Goal: Task Accomplishment & Management: Use online tool/utility

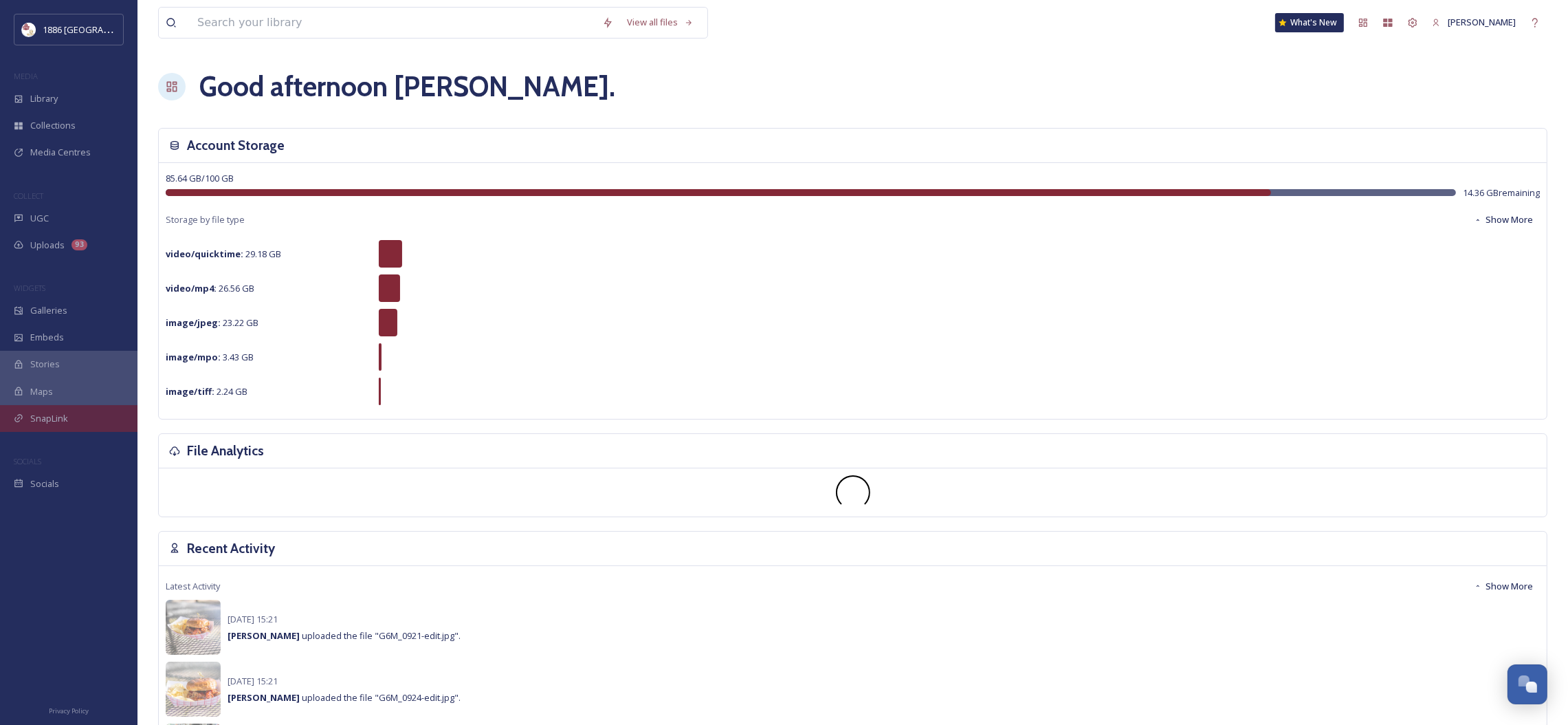
click at [64, 417] on span "SnapLink" at bounding box center [49, 418] width 38 height 13
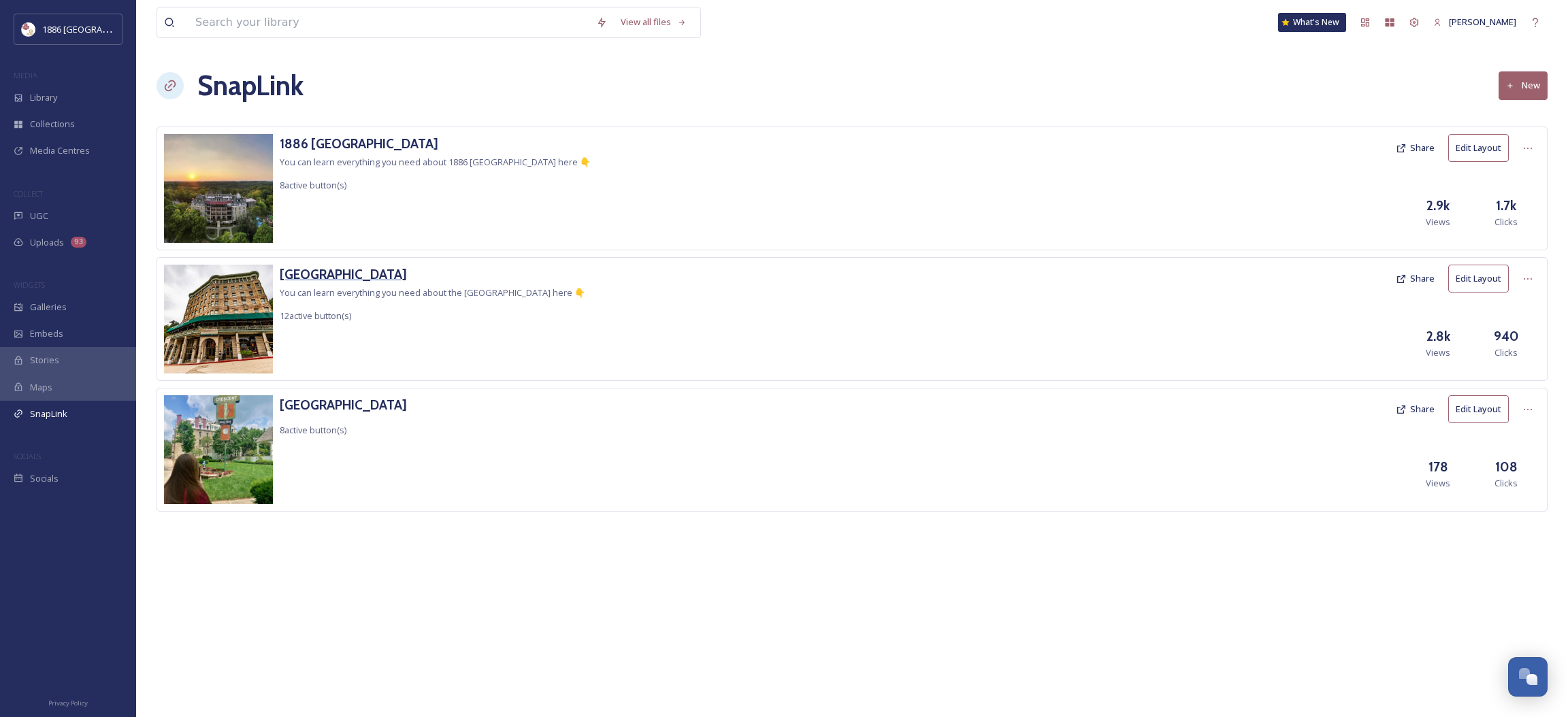
click at [349, 268] on h3 "[GEOGRAPHIC_DATA]" at bounding box center [432, 275] width 306 height 19
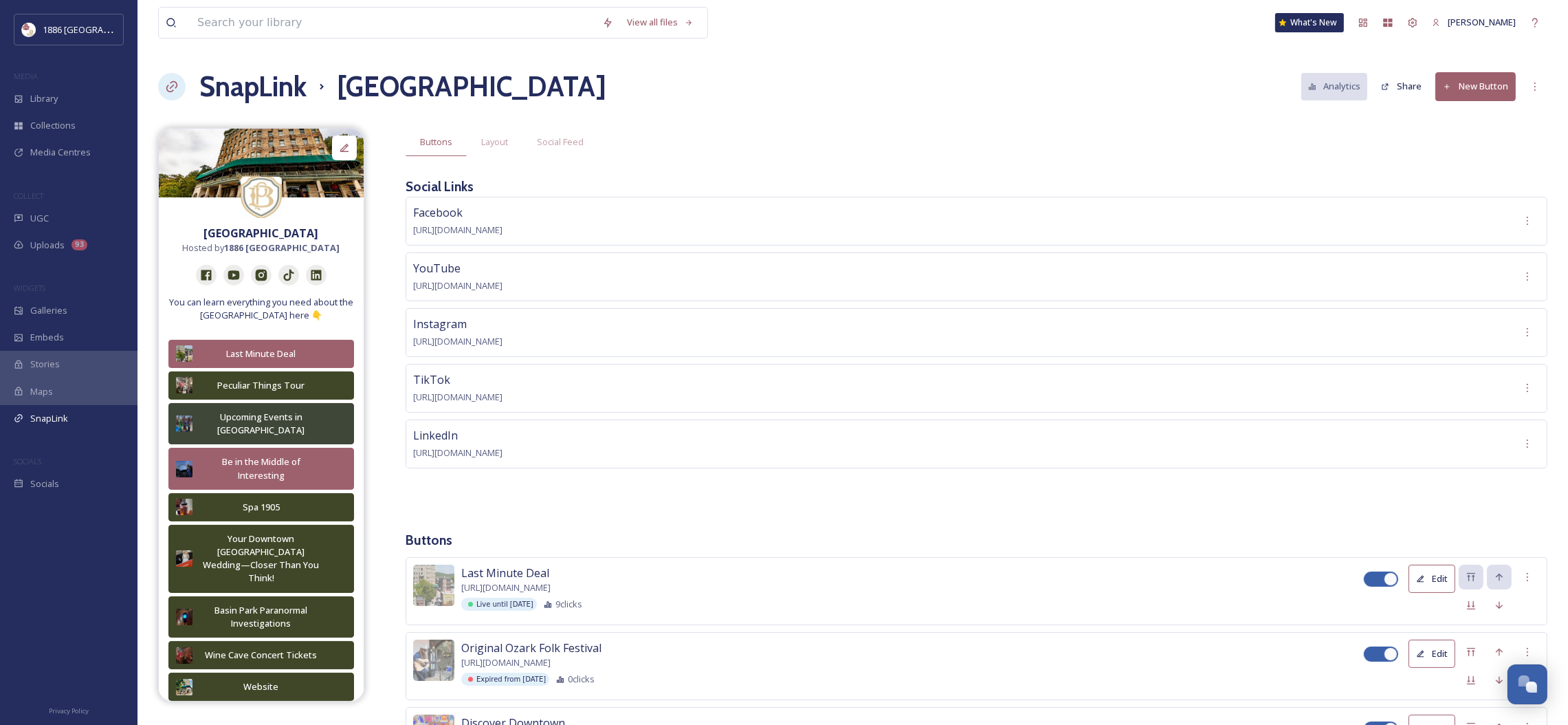
click at [1474, 78] on button "New Button" at bounding box center [1475, 86] width 80 height 28
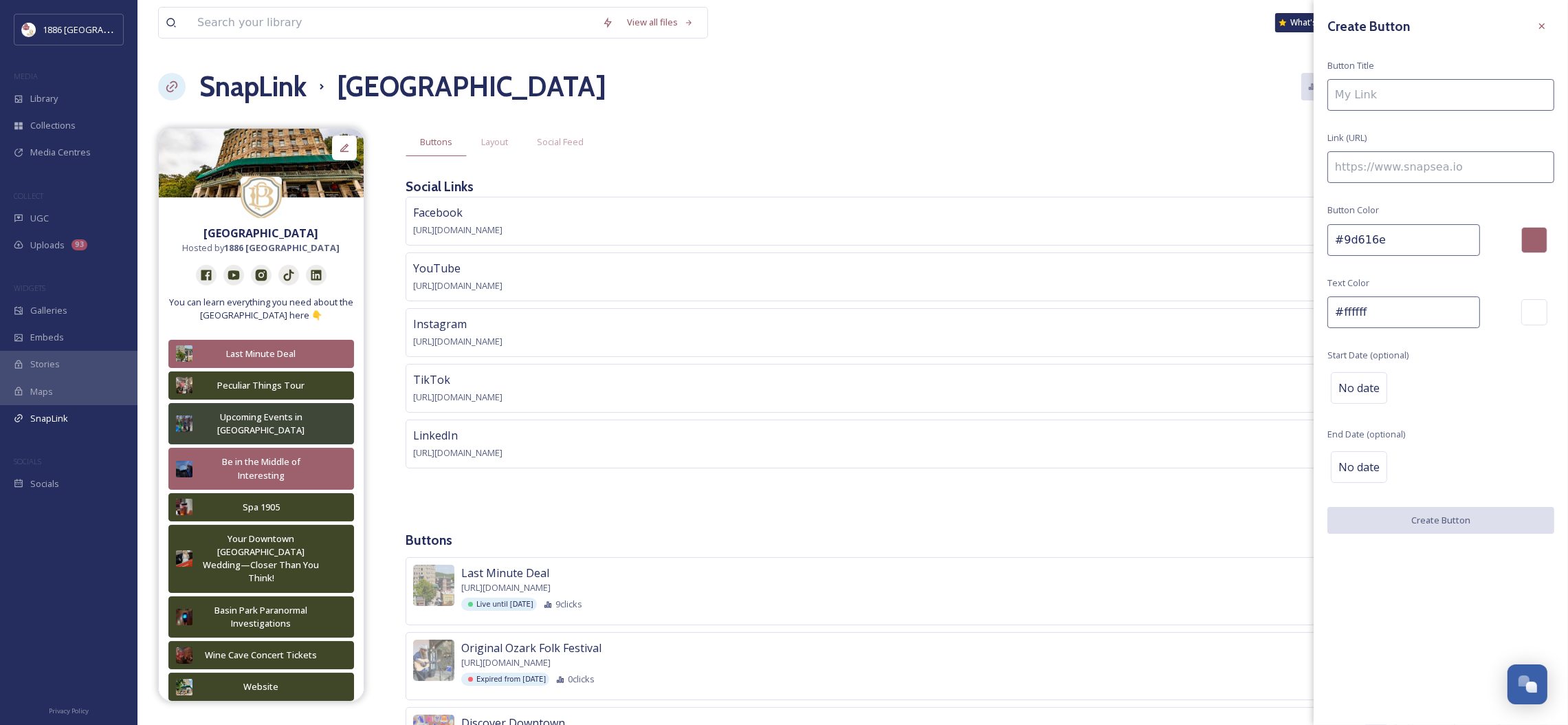
click at [1368, 97] on input at bounding box center [1440, 95] width 227 height 31
type input "Bikers Best"
click at [1422, 167] on input at bounding box center [1440, 167] width 227 height 31
paste input "[URL][DOMAIN_NAME]."
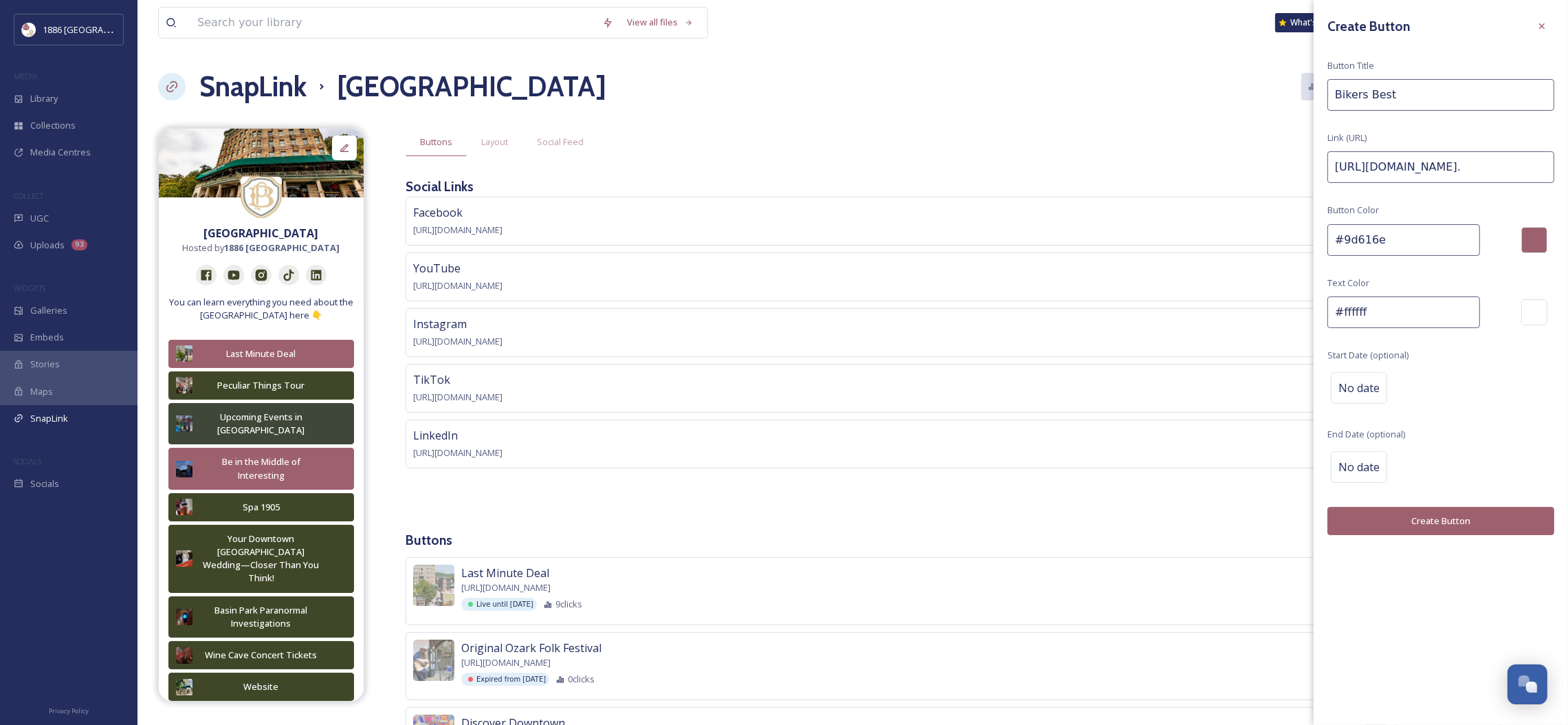
type input "[URL][DOMAIN_NAME]."
click at [1533, 240] on div at bounding box center [1534, 239] width 26 height 26
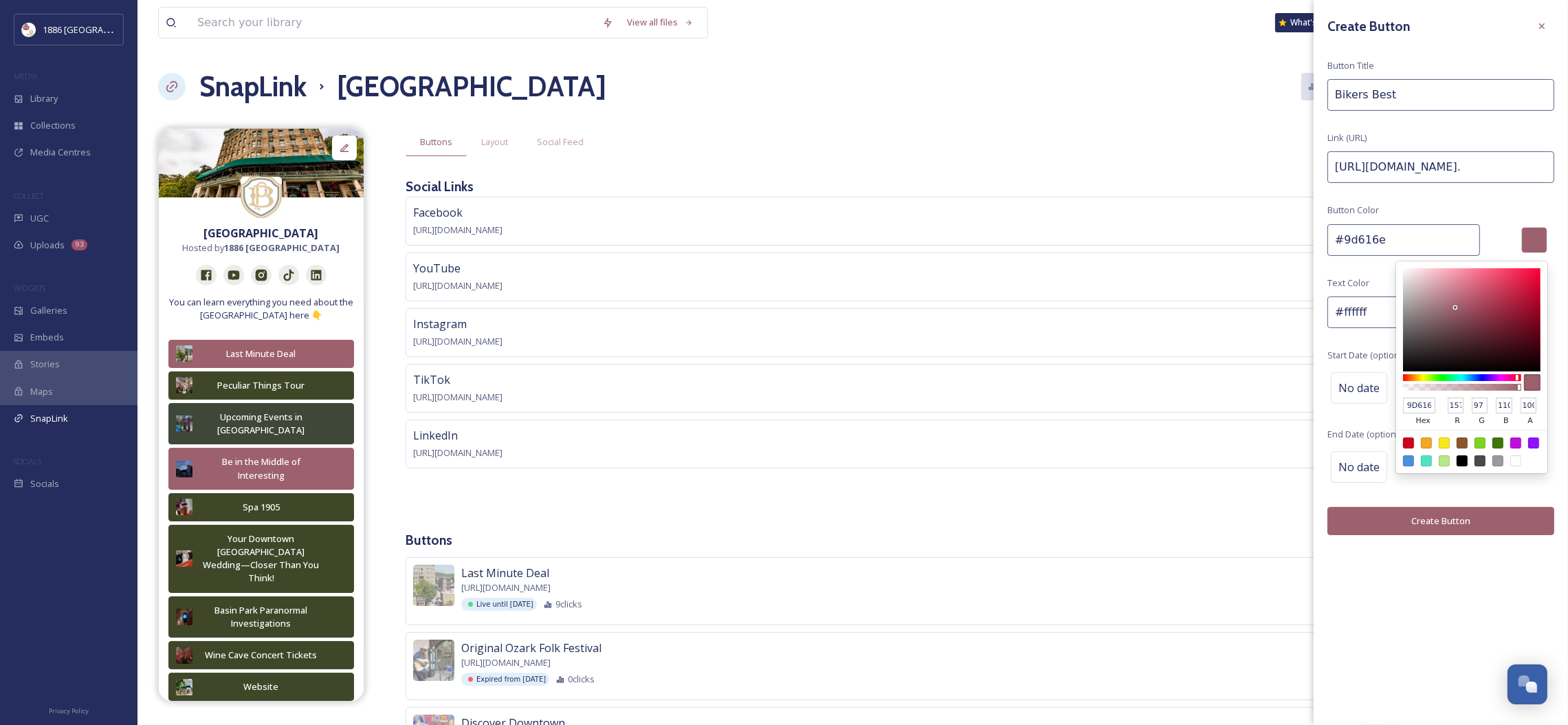
click at [1498, 440] on div at bounding box center [1496, 442] width 11 height 11
type input "#417505"
type input "417505"
type input "65"
type input "117"
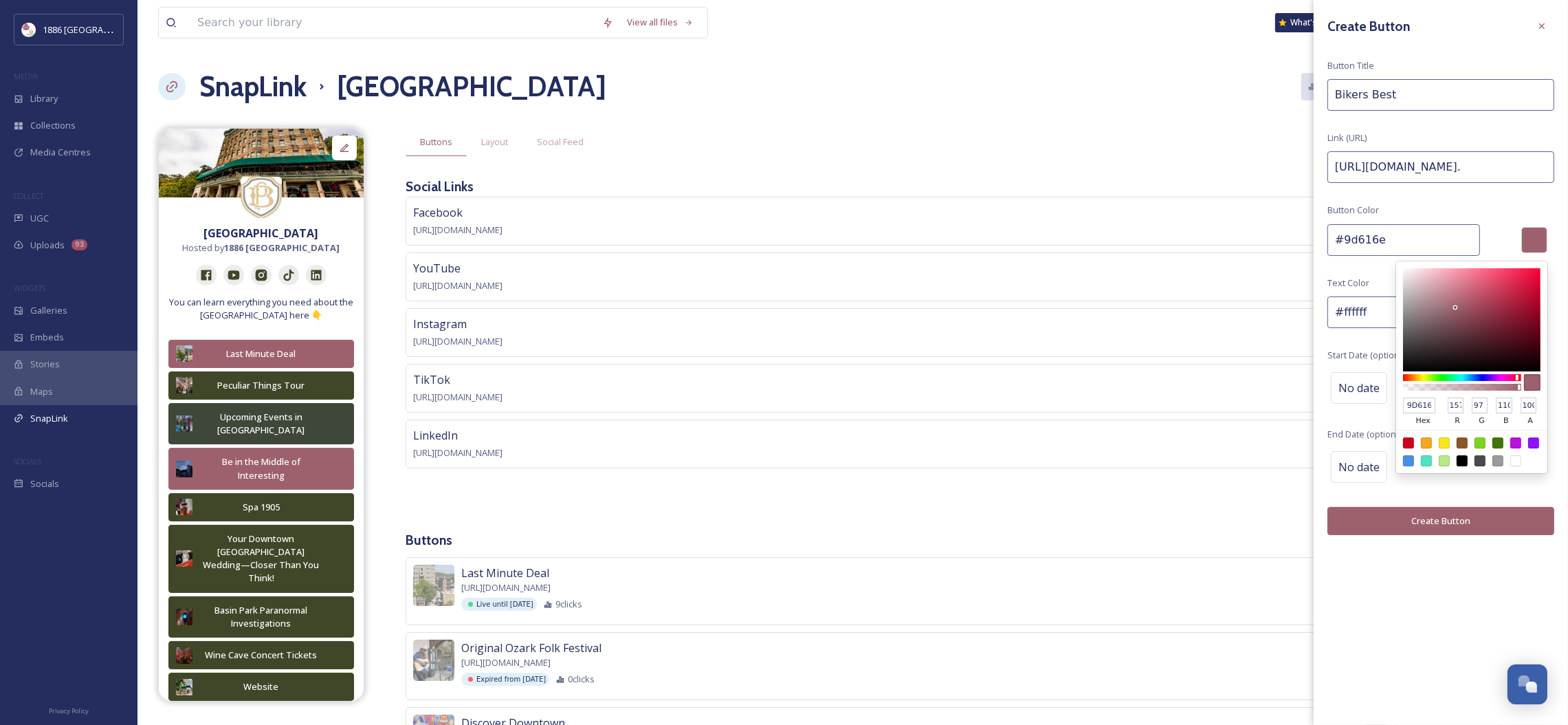
type input "5"
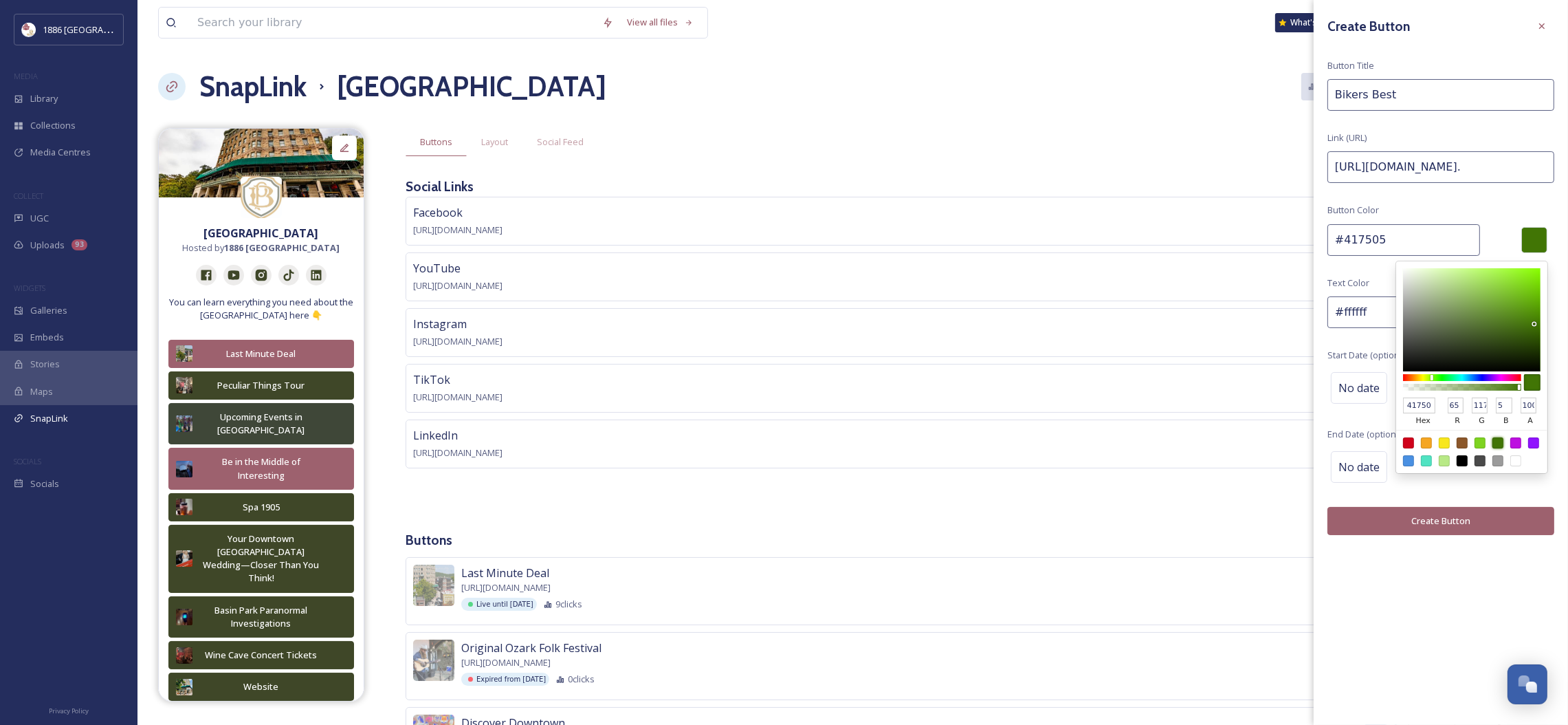
click at [1392, 592] on div "Create Button Button Title Bikers Best Link (URL) [URL][DOMAIN_NAME]. Button Co…" at bounding box center [1440, 362] width 254 height 725
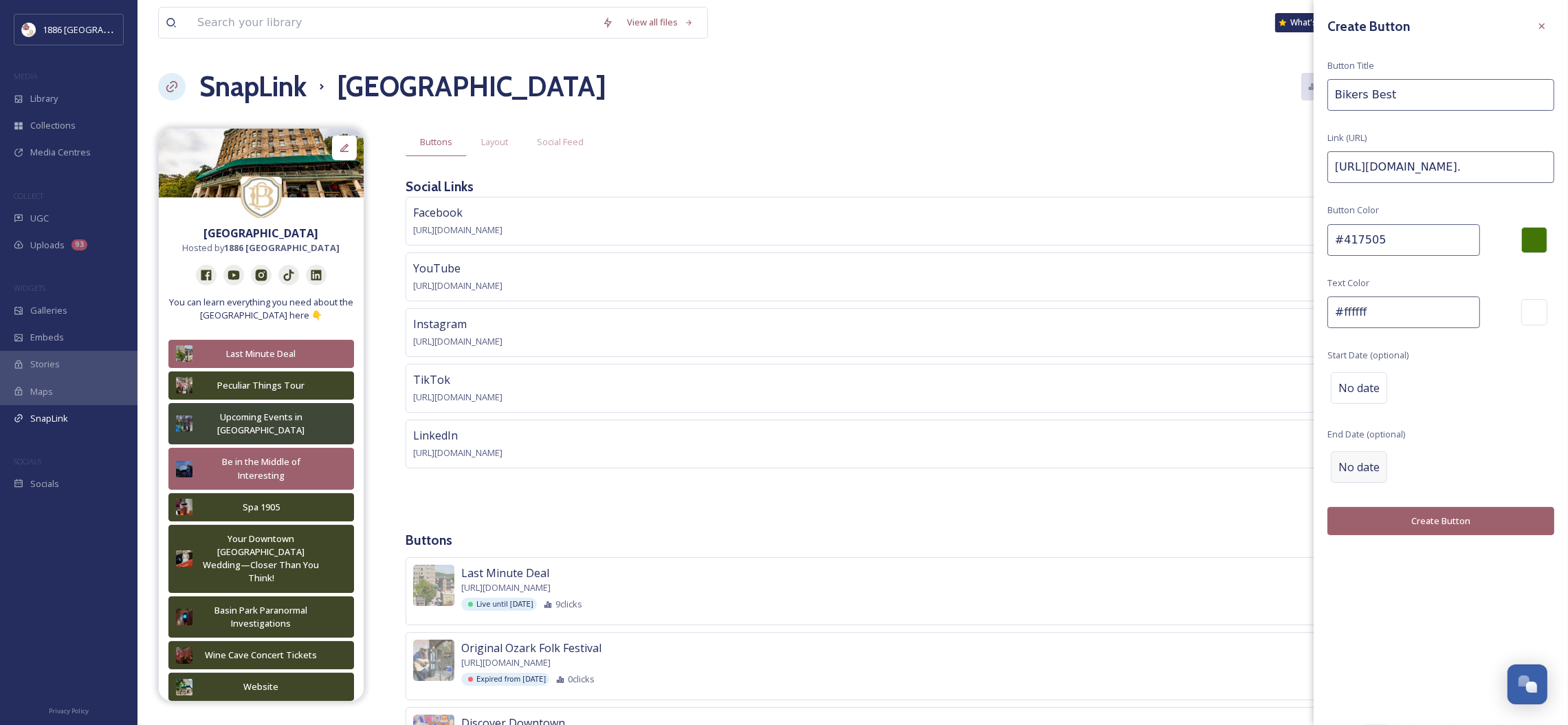
click at [1372, 464] on span "No date" at bounding box center [1358, 466] width 41 height 17
click at [1452, 464] on input "text" at bounding box center [1398, 466] width 136 height 30
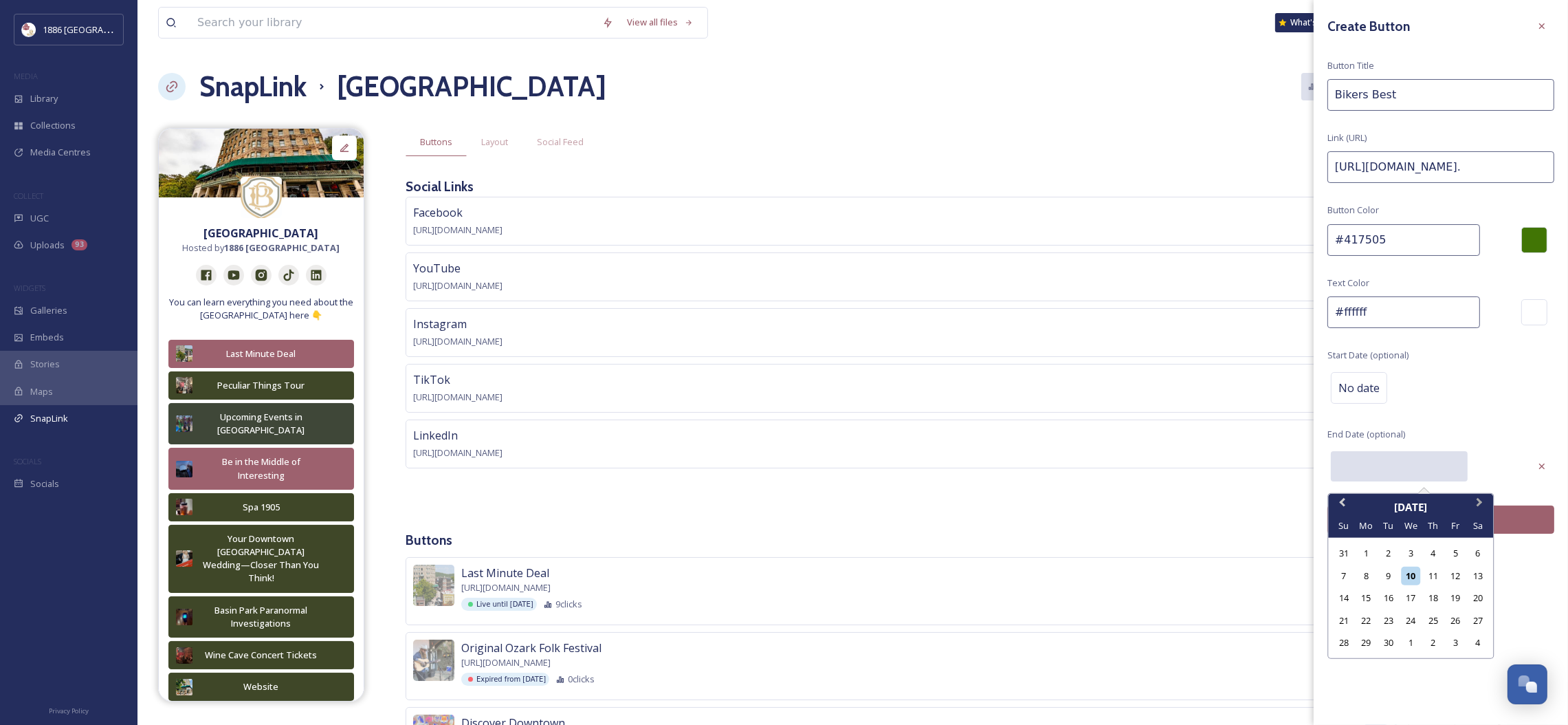
click at [1479, 500] on span "Next Month" at bounding box center [1479, 505] width 0 height 21
click at [1483, 504] on button "Next Month" at bounding box center [1480, 506] width 22 height 22
click at [1479, 573] on div "8" at bounding box center [1477, 575] width 19 height 19
type input "[DATE]"
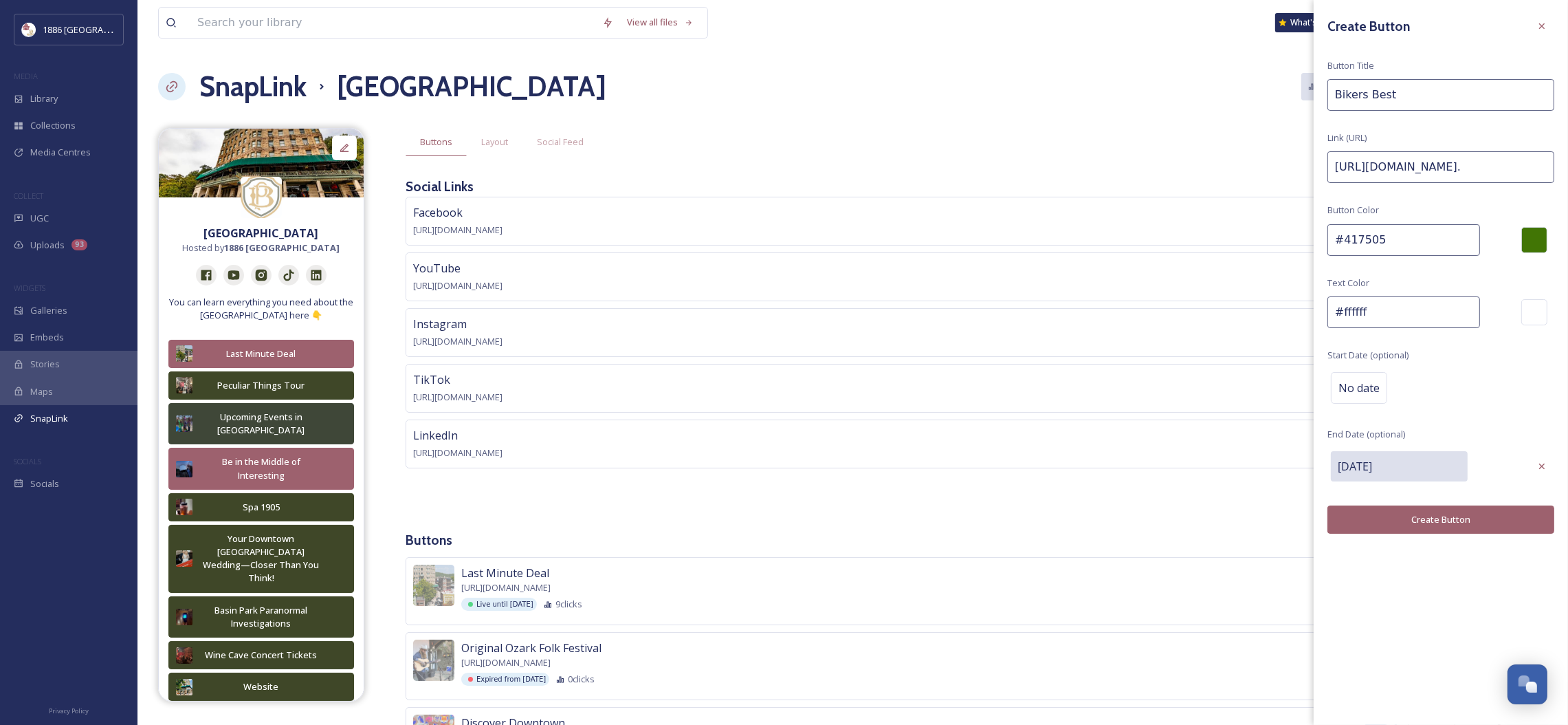
click at [1442, 517] on button "Create Button" at bounding box center [1440, 519] width 227 height 28
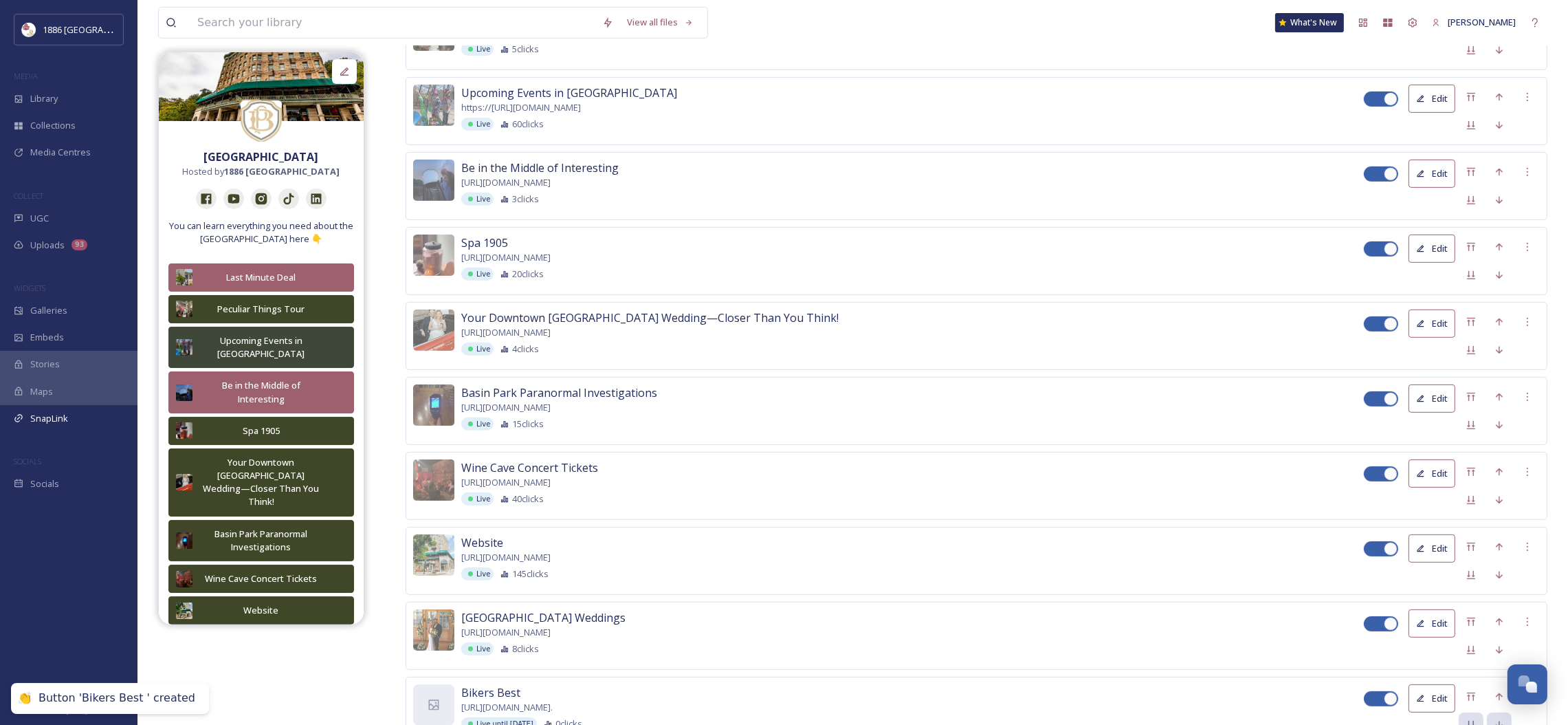
scroll to position [920, 0]
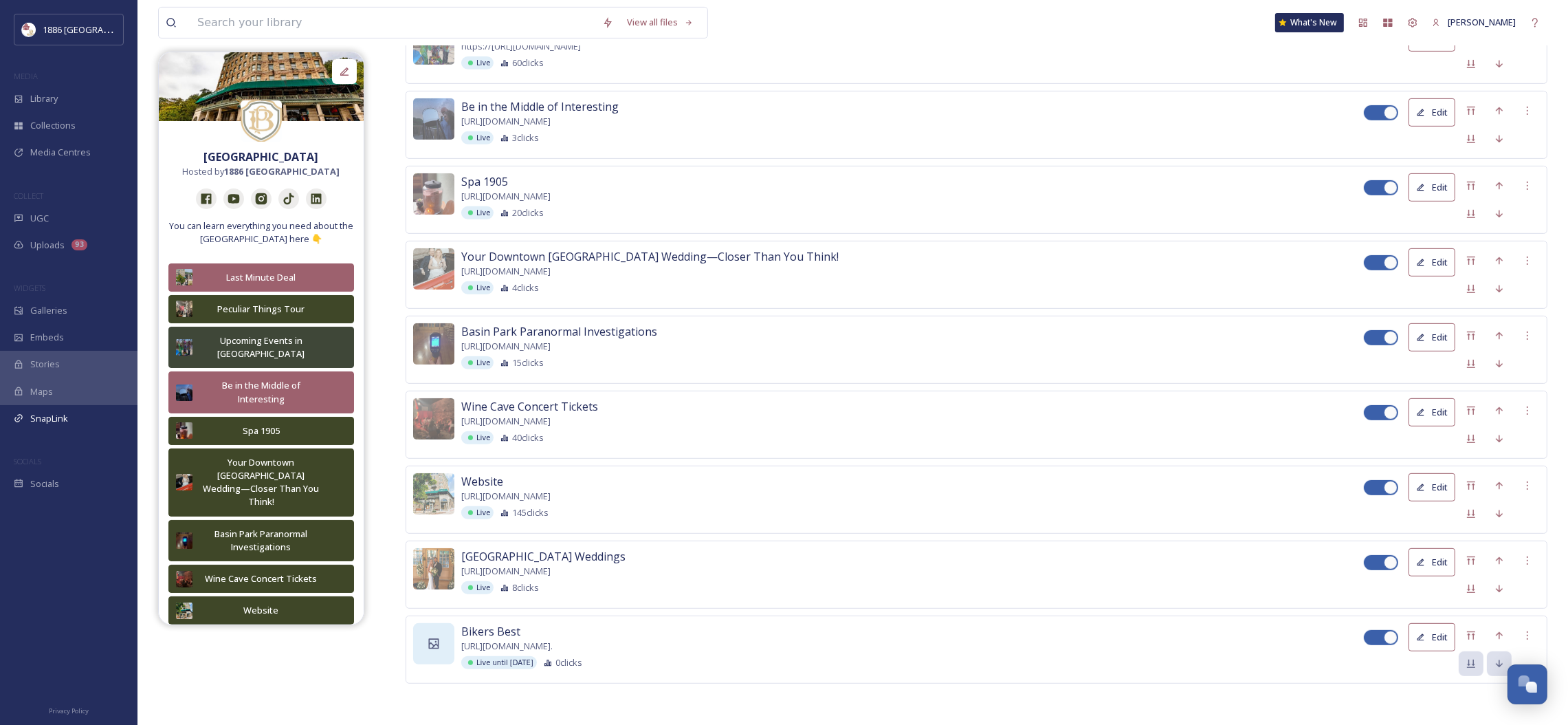
click at [433, 649] on icon at bounding box center [433, 644] width 14 height 14
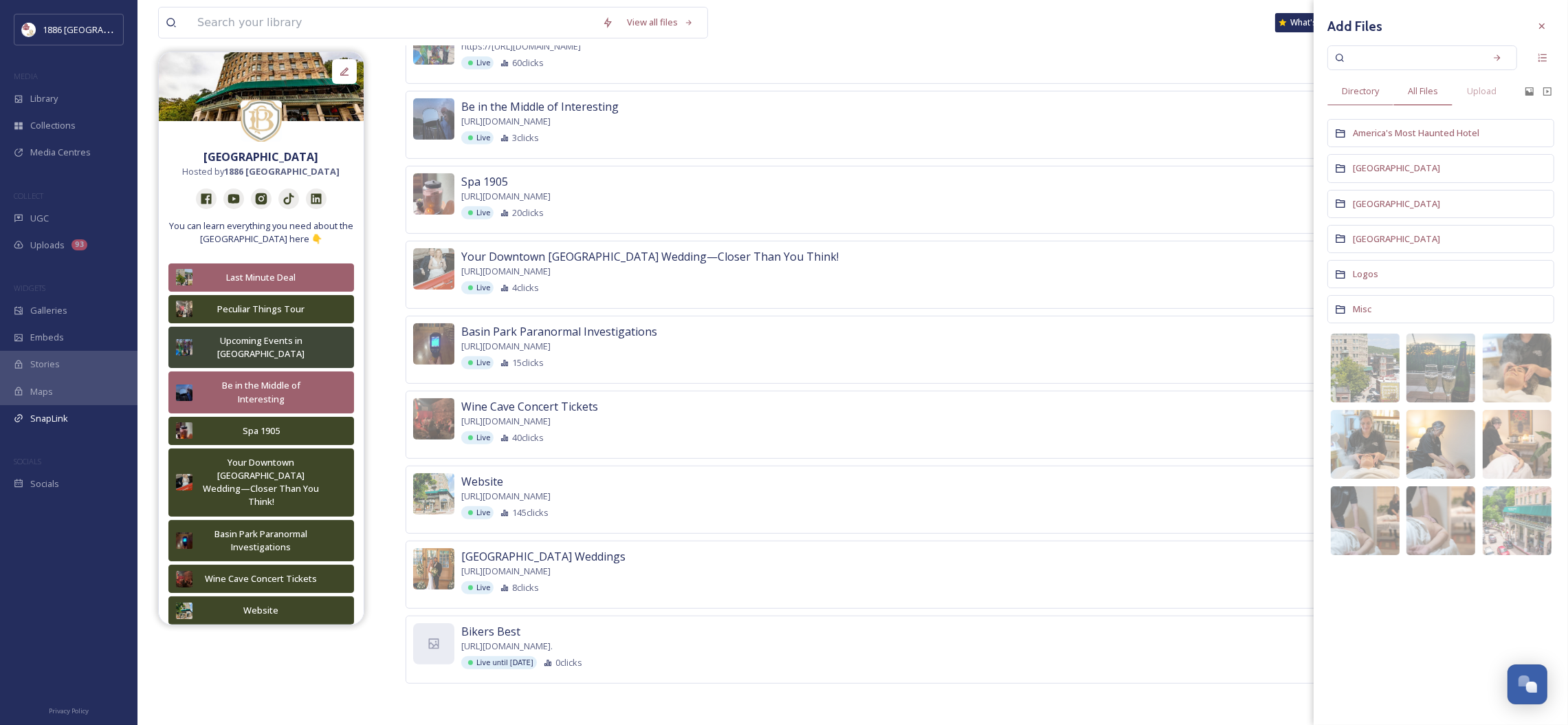
click at [1425, 93] on span "All Files" at bounding box center [1422, 90] width 30 height 13
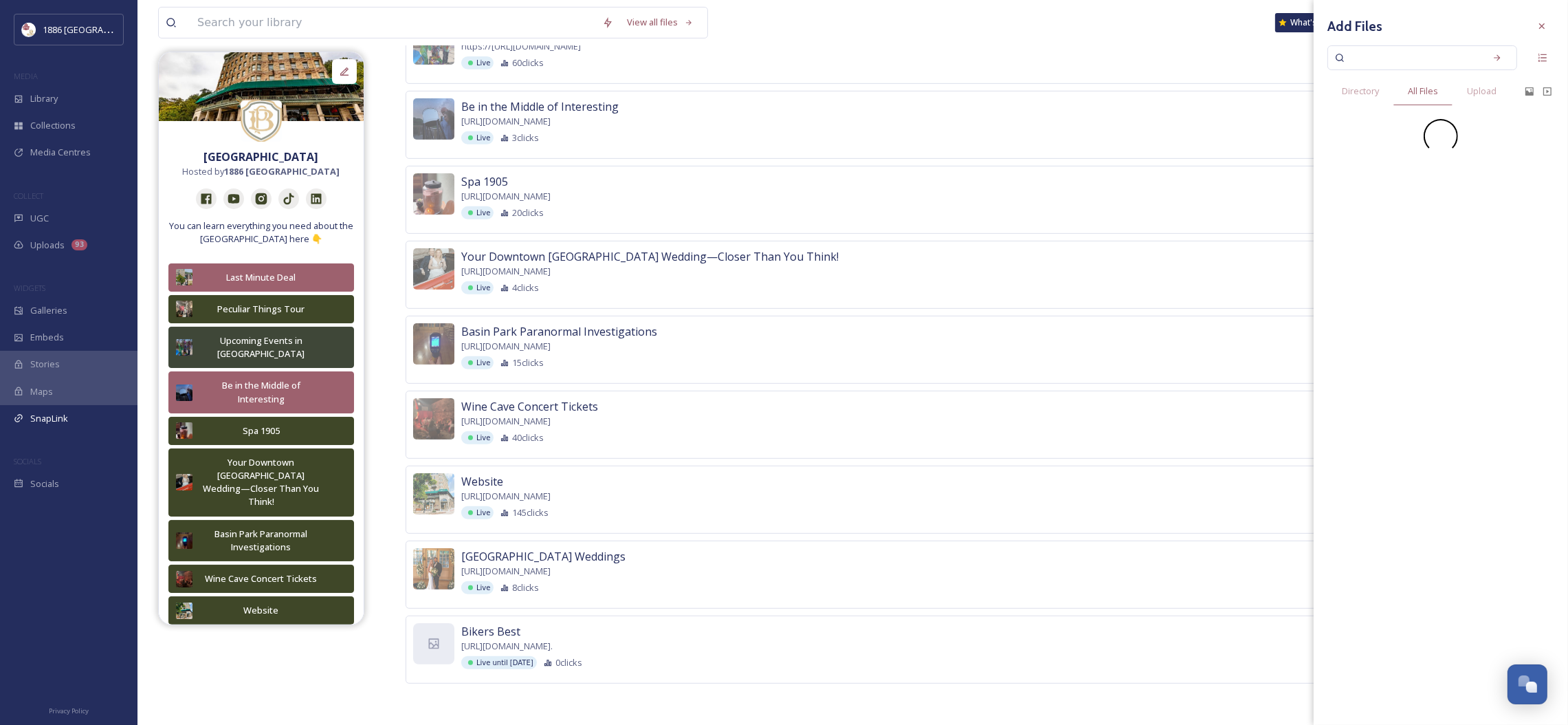
click at [1407, 58] on input at bounding box center [1412, 57] width 129 height 30
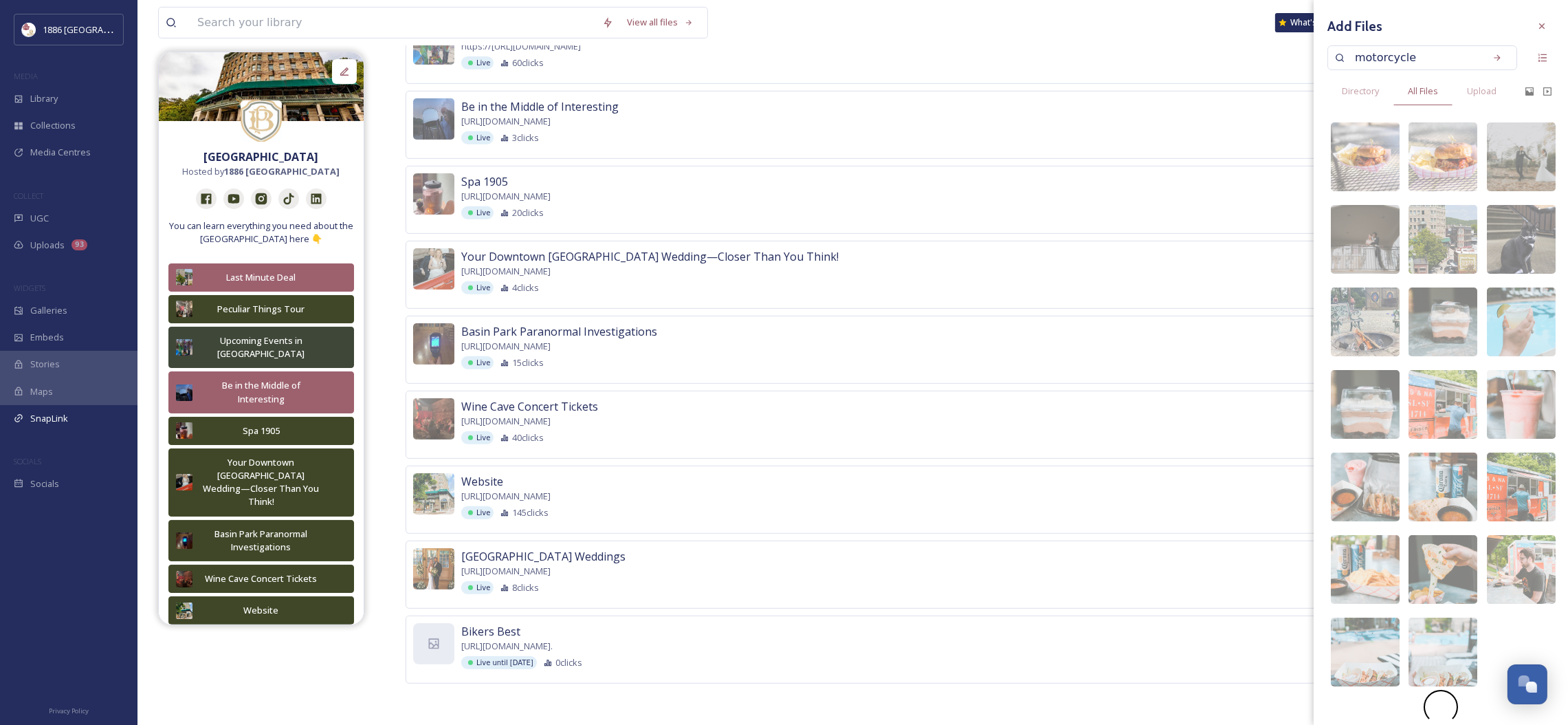
type input "motorcycles"
click at [1358, 92] on span "Directory" at bounding box center [1360, 90] width 37 height 13
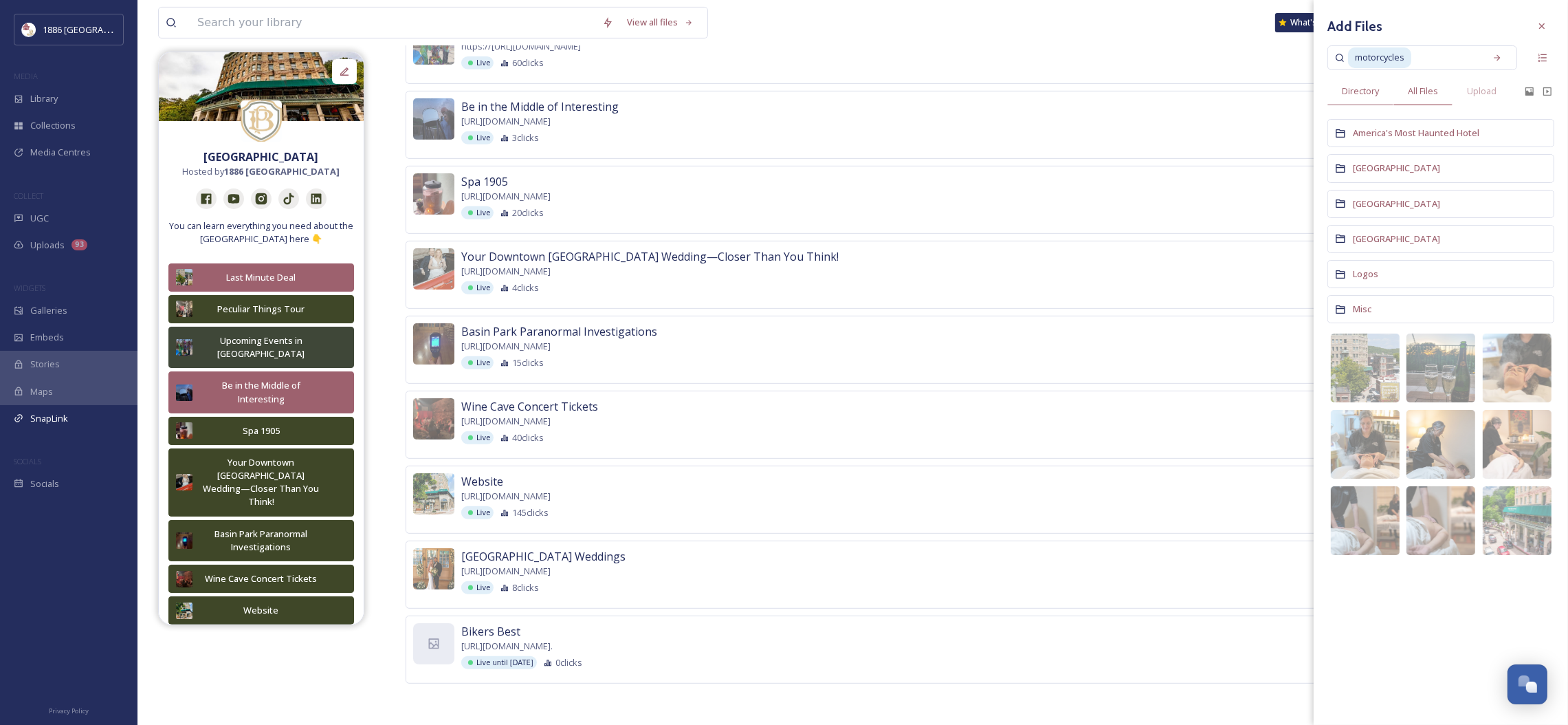
click at [1421, 92] on span "All Files" at bounding box center [1422, 90] width 30 height 13
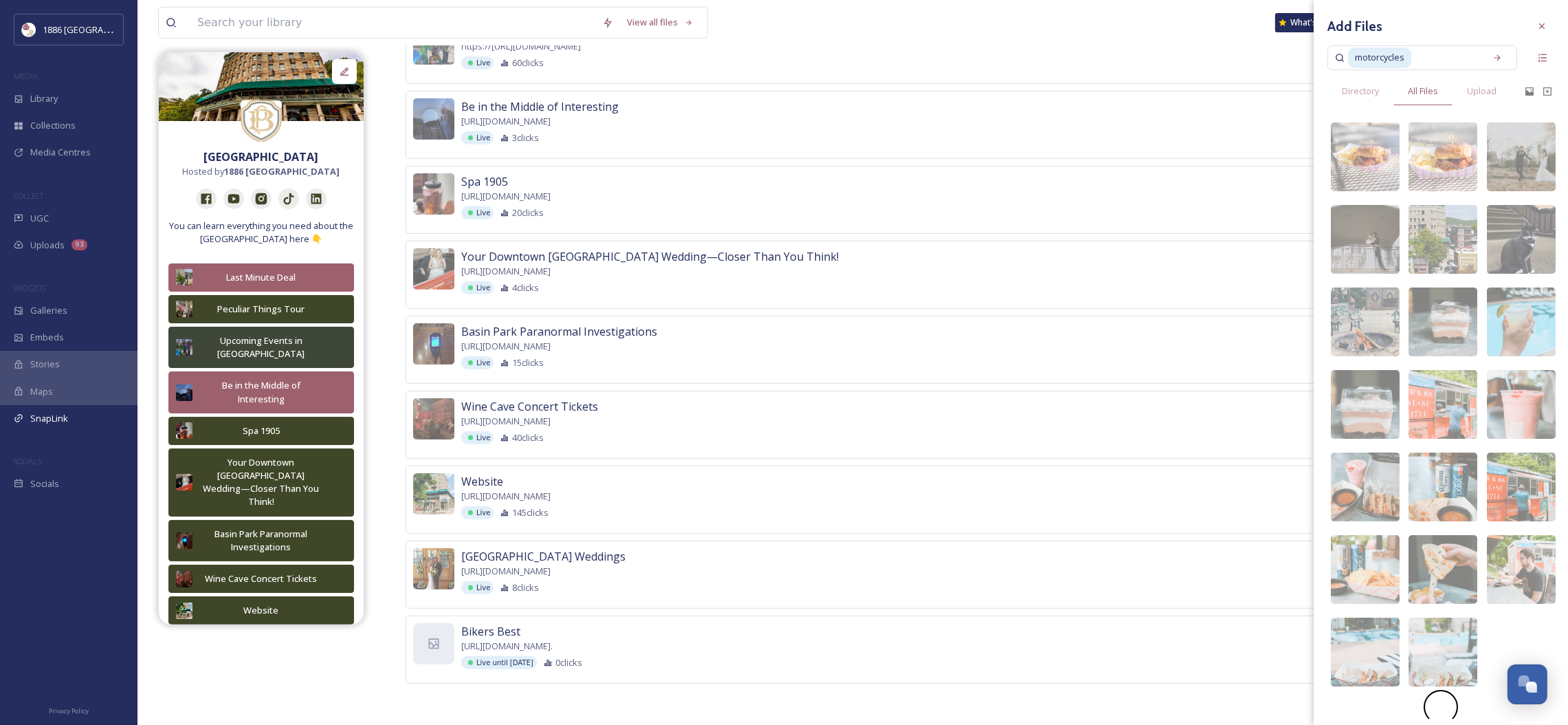
drag, startPoint x: 1440, startPoint y: 57, endPoint x: 1360, endPoint y: 53, distance: 80.1
click at [1360, 53] on div "motorcycles" at bounding box center [1412, 57] width 129 height 30
type input "m"
click at [1477, 86] on span "Upload" at bounding box center [1482, 90] width 29 height 13
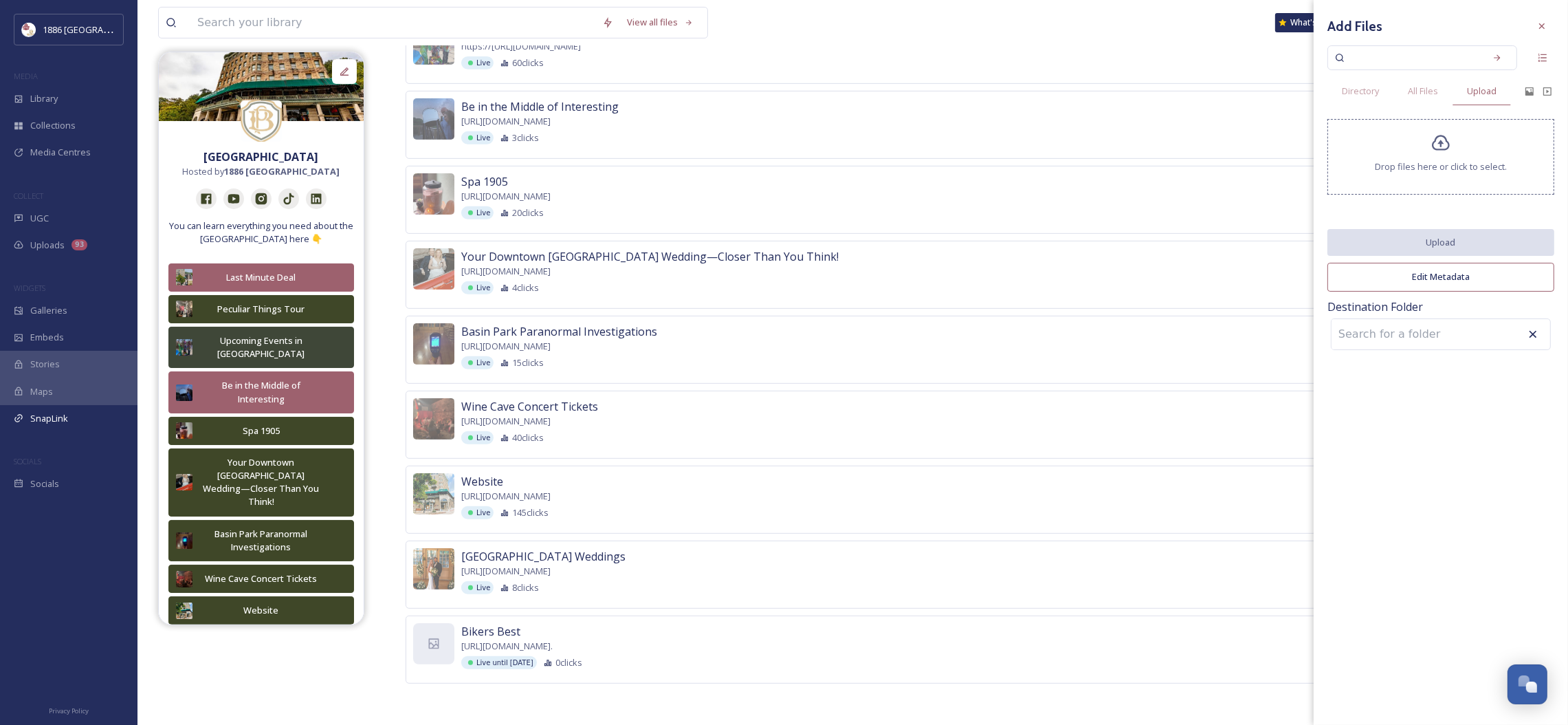
click at [1444, 148] on icon at bounding box center [1441, 143] width 20 height 20
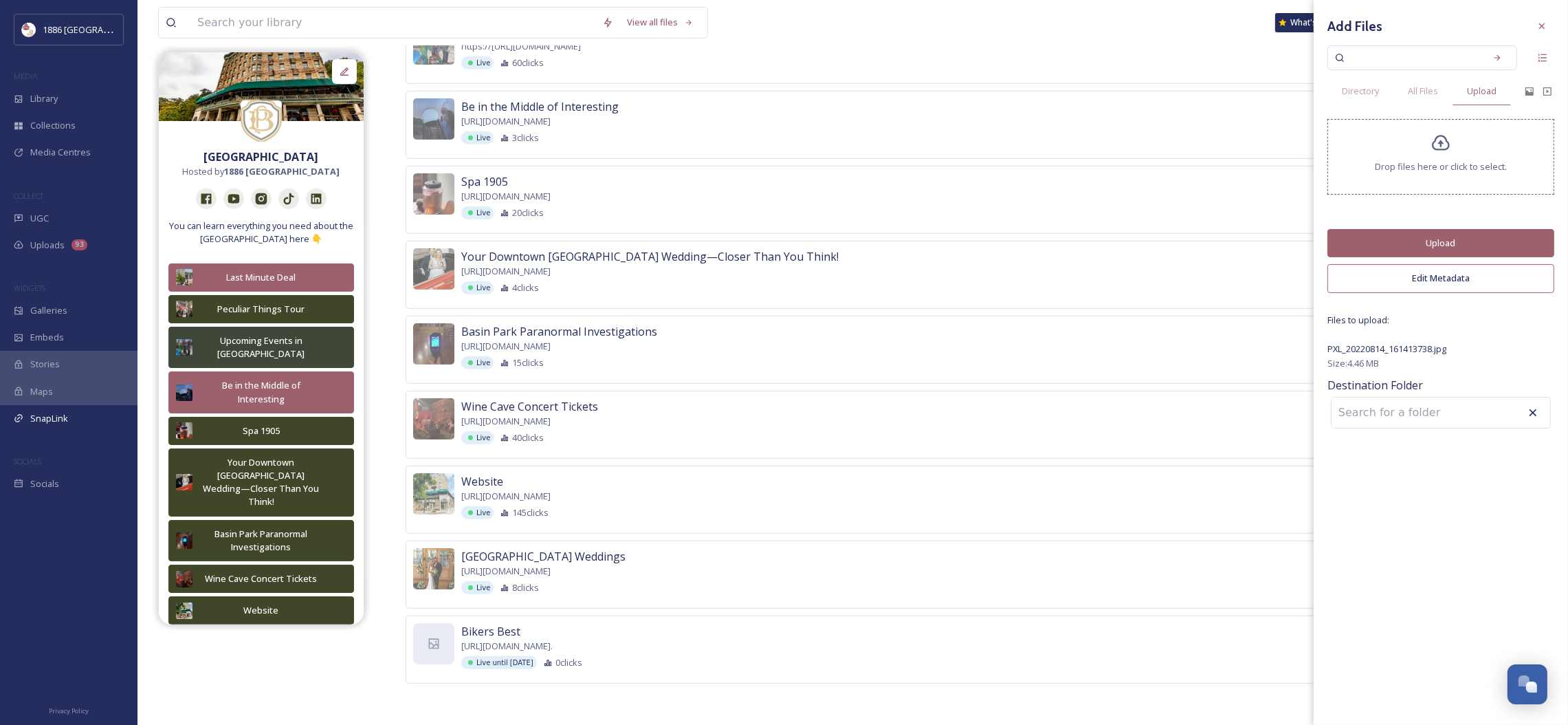
click at [1442, 146] on icon at bounding box center [1441, 143] width 20 height 20
click at [1448, 243] on button "Upload" at bounding box center [1440, 242] width 227 height 28
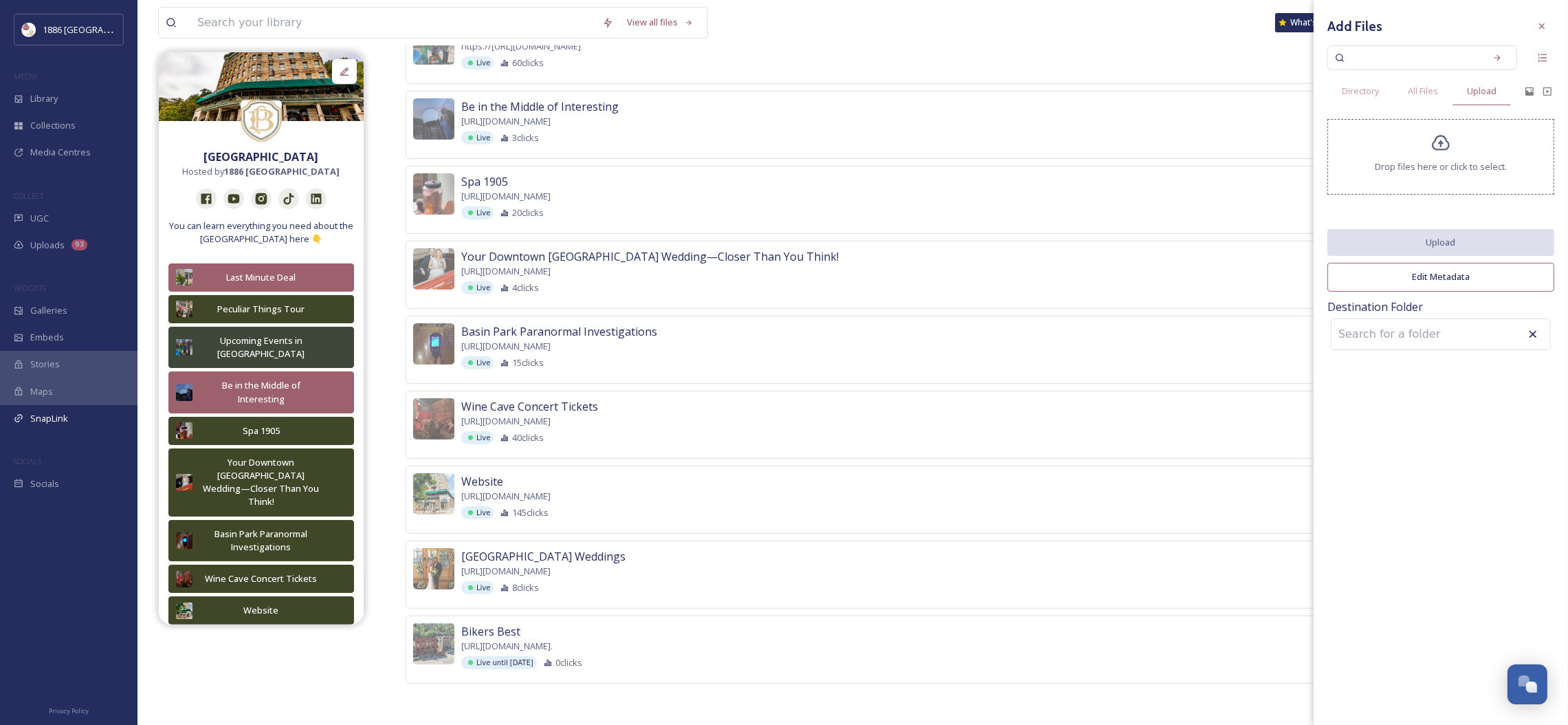
click at [1543, 23] on icon at bounding box center [1541, 26] width 11 height 11
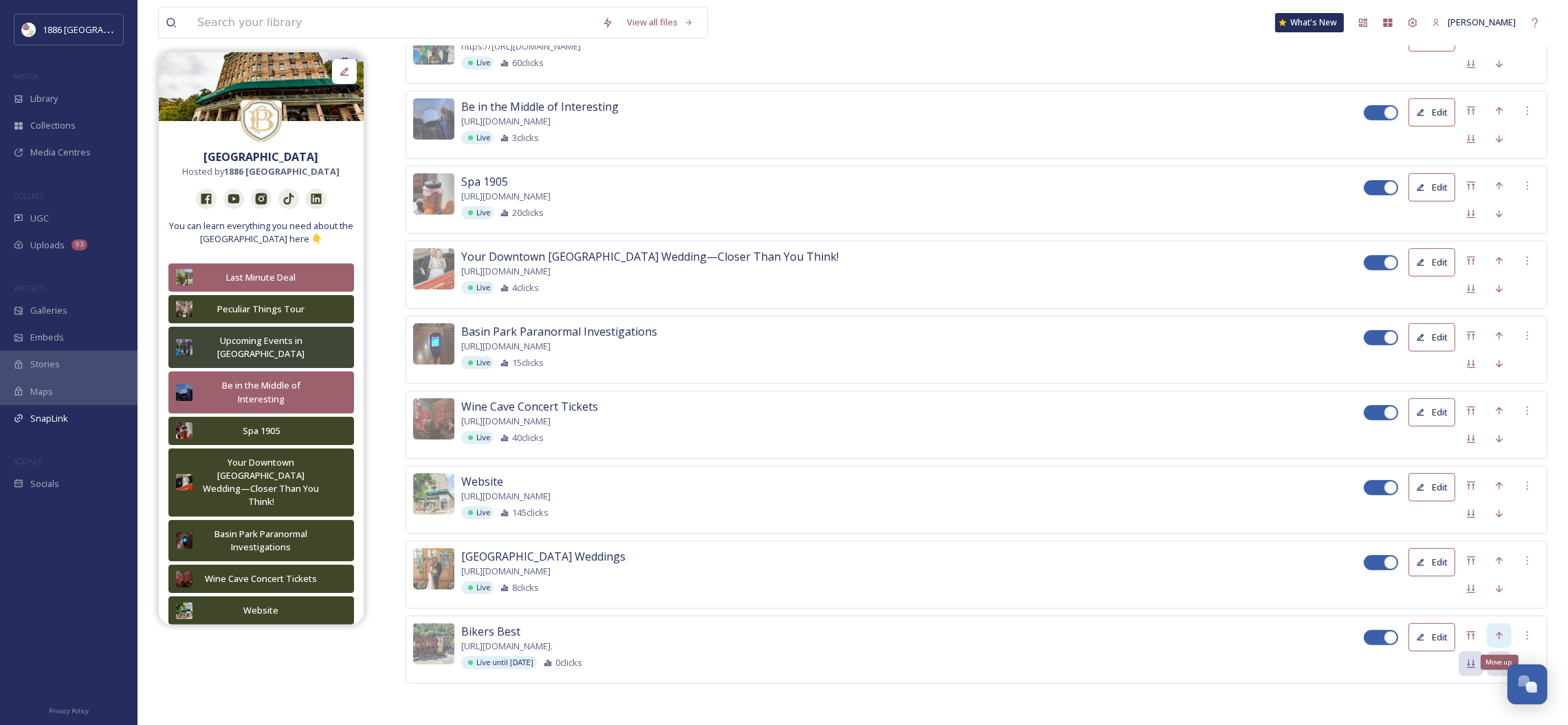
click at [1494, 631] on icon at bounding box center [1498, 635] width 11 height 11
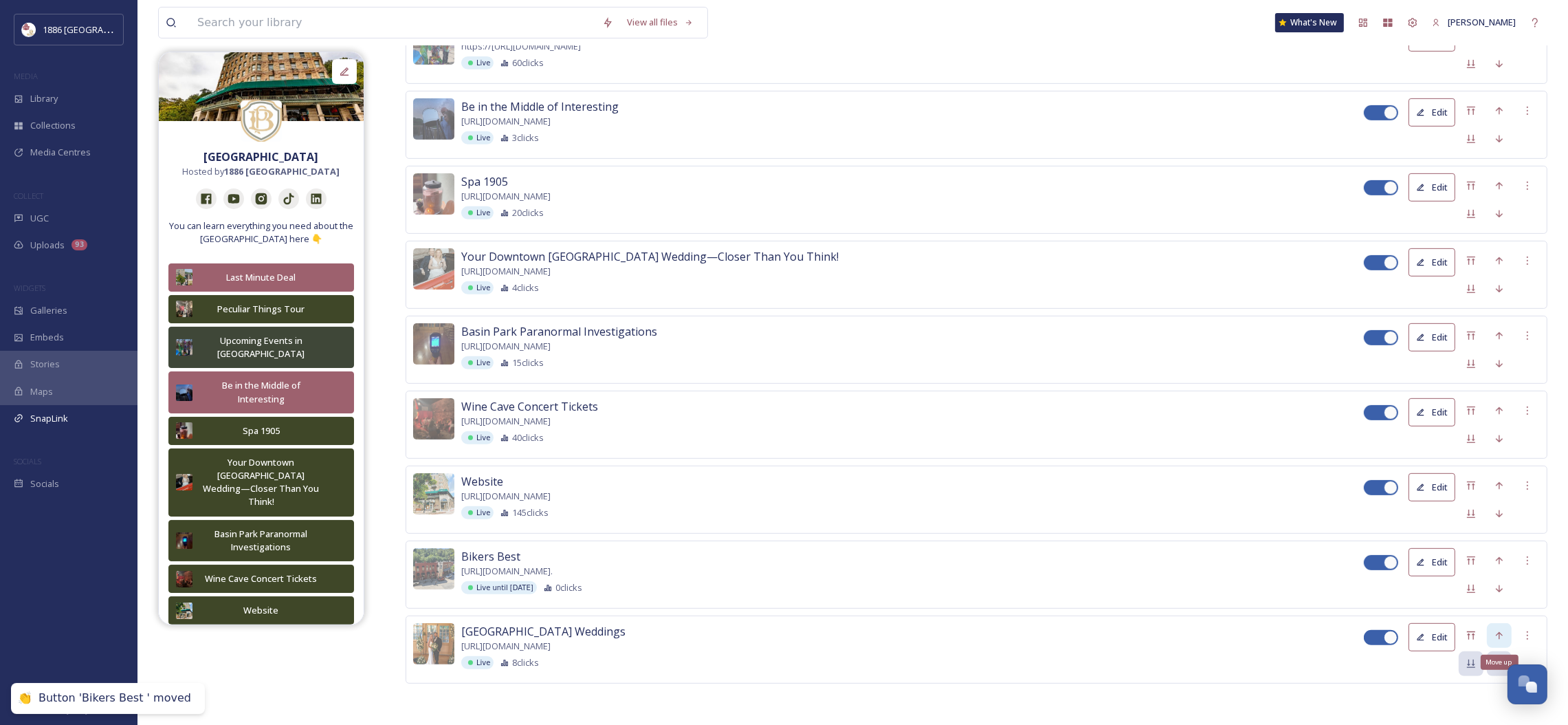
click at [1495, 631] on icon at bounding box center [1498, 635] width 11 height 11
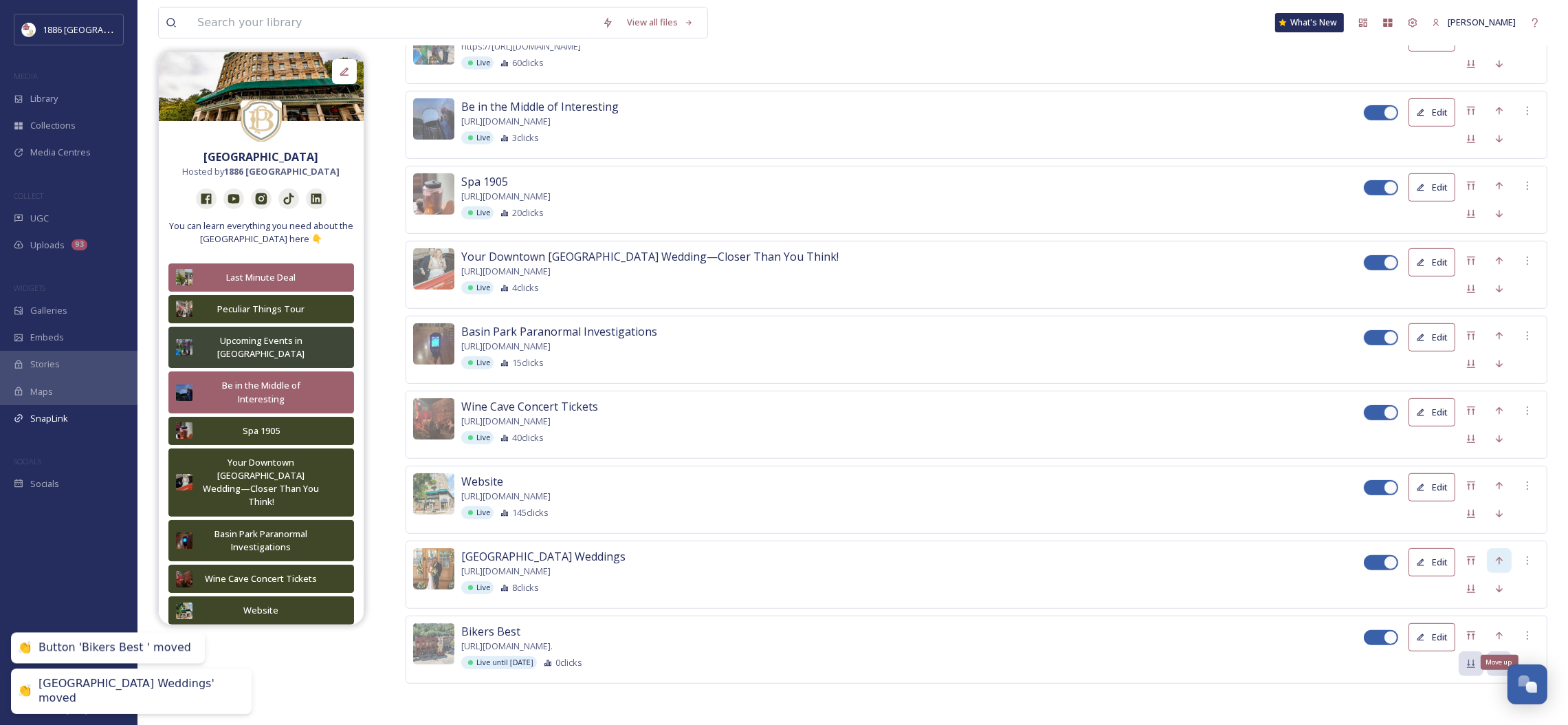
click at [1495, 631] on icon at bounding box center [1498, 635] width 11 height 11
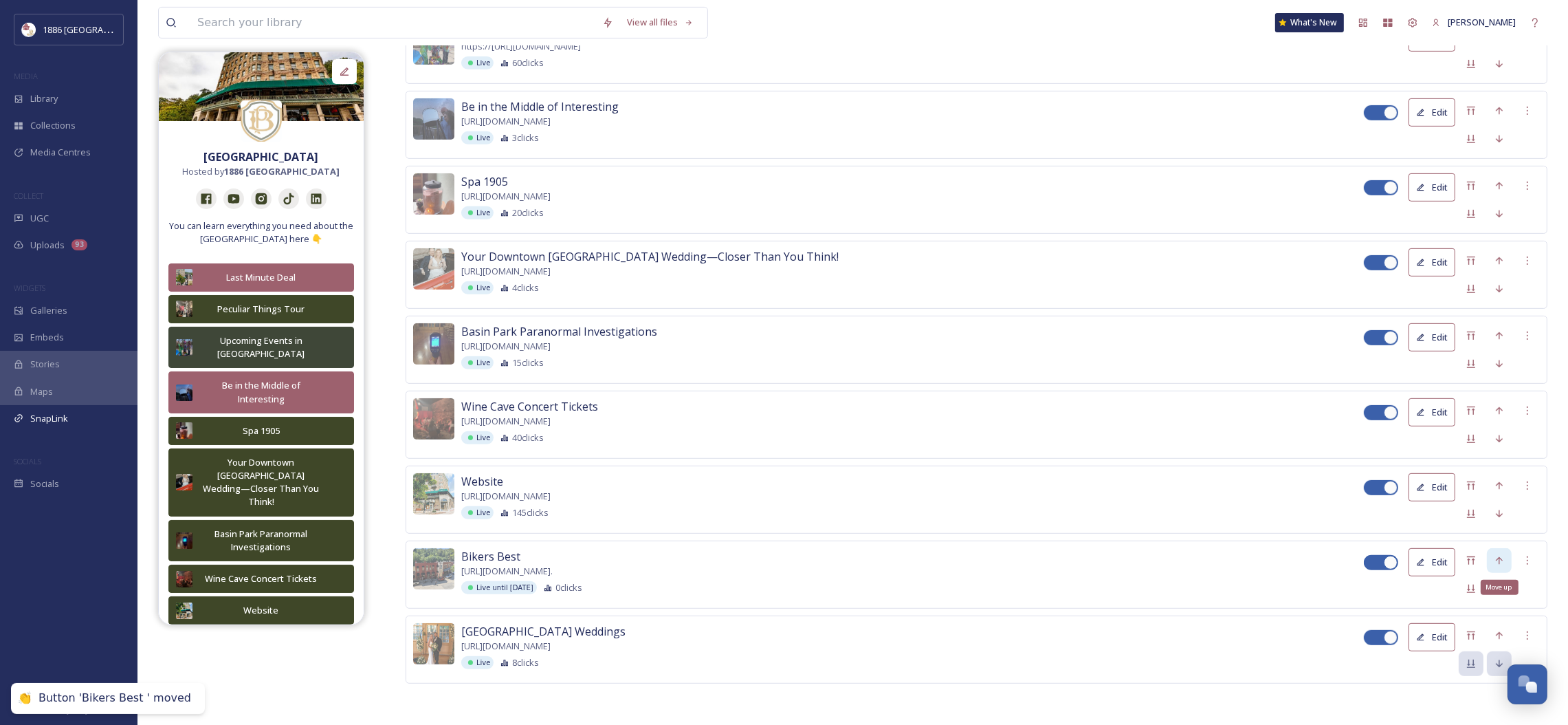
click at [1502, 558] on icon at bounding box center [1498, 560] width 11 height 11
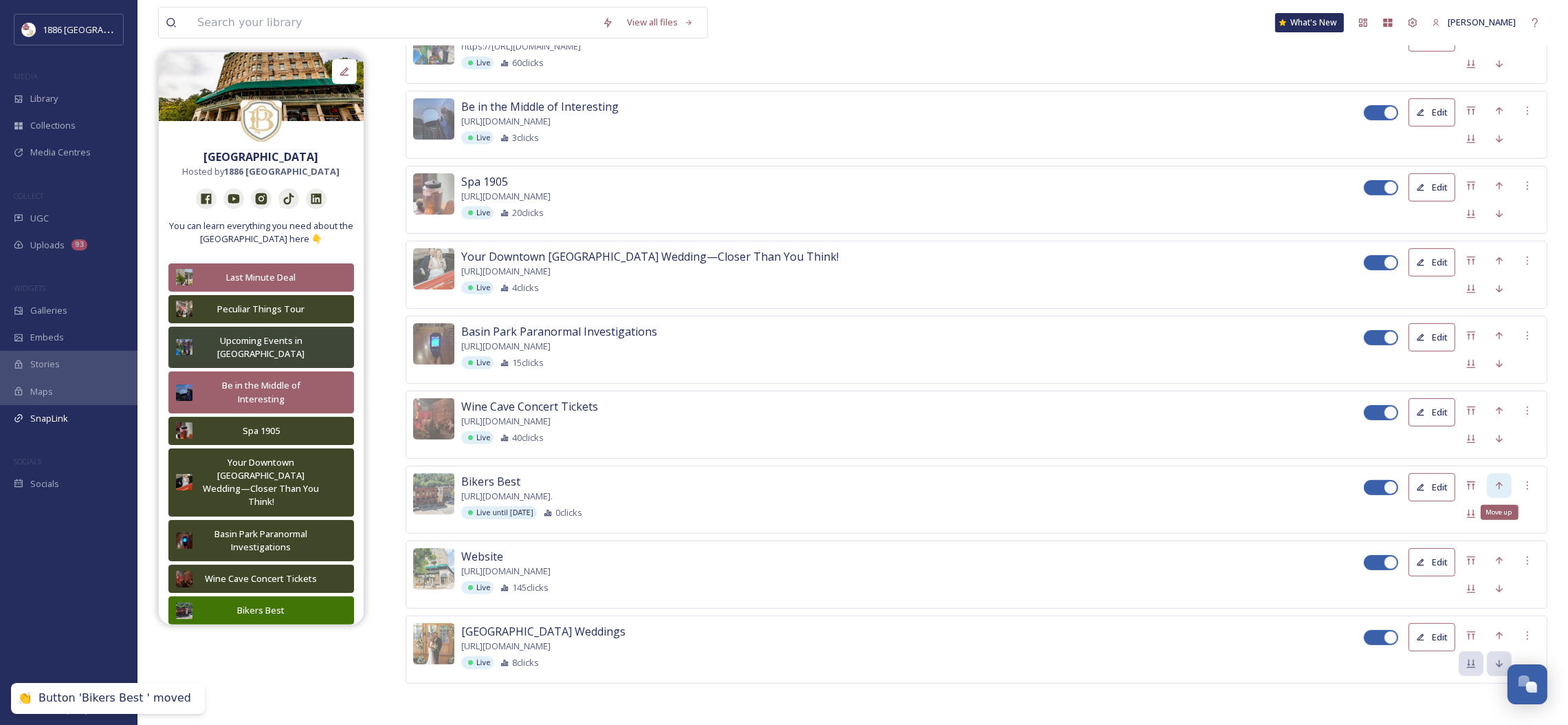
click at [1501, 480] on icon at bounding box center [1498, 485] width 11 height 11
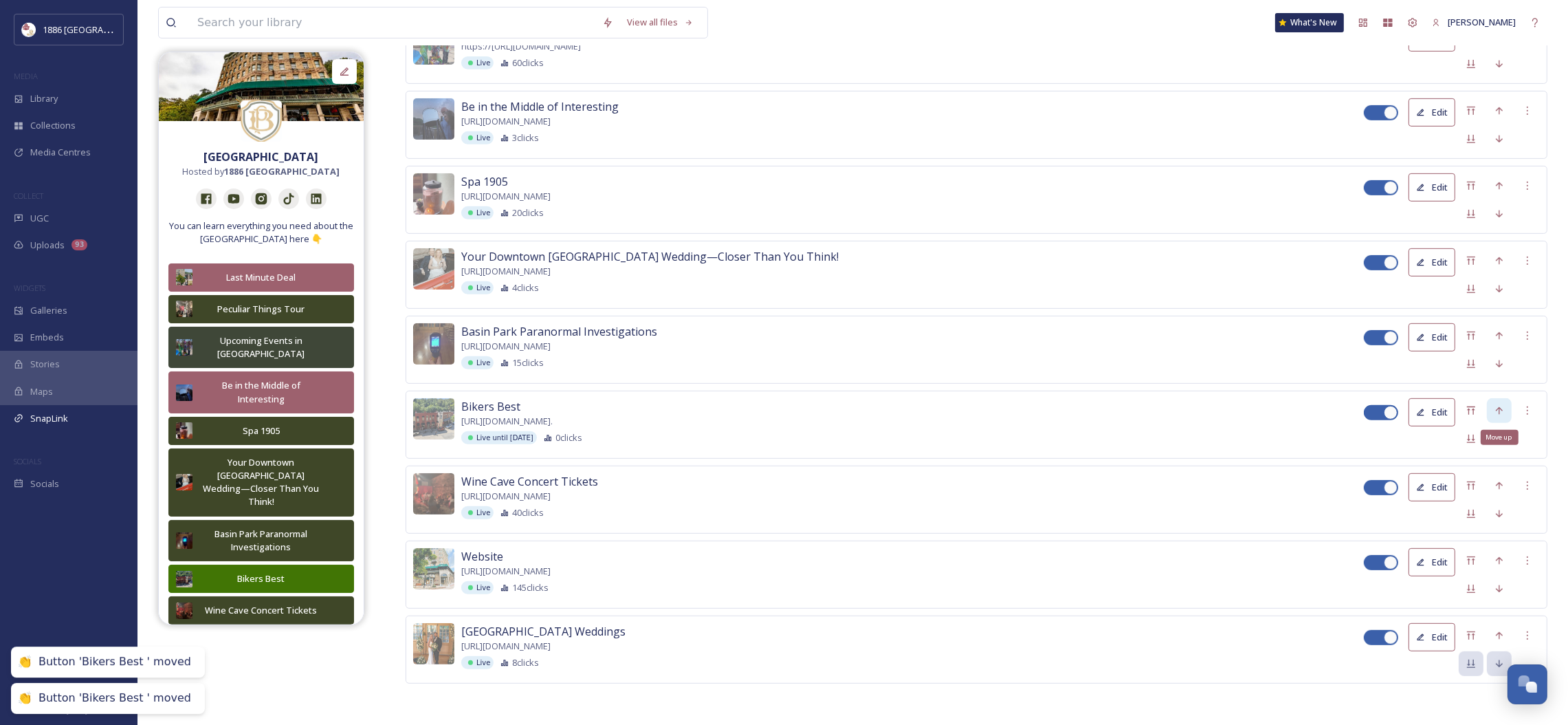
click at [1496, 405] on icon at bounding box center [1498, 410] width 11 height 11
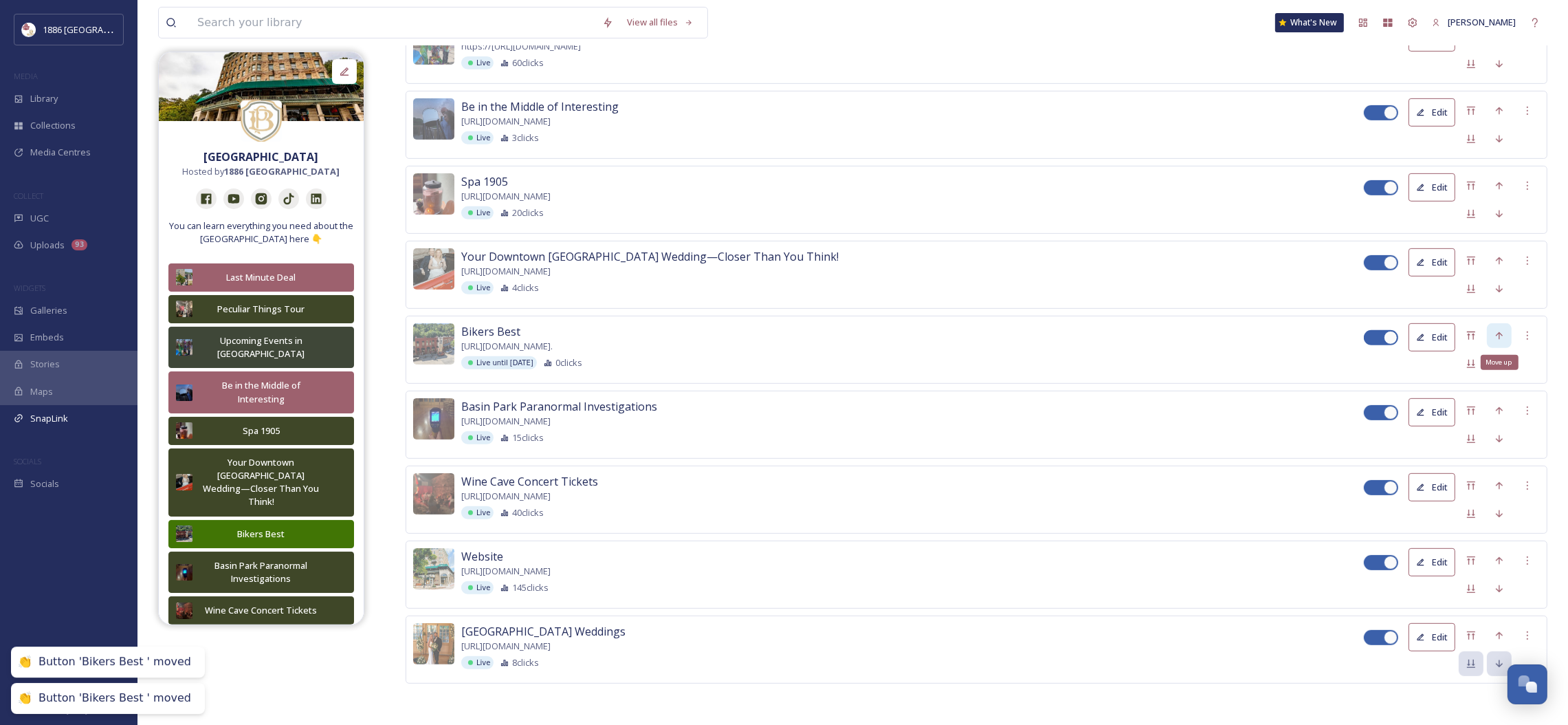
click at [1496, 332] on icon at bounding box center [1498, 335] width 11 height 11
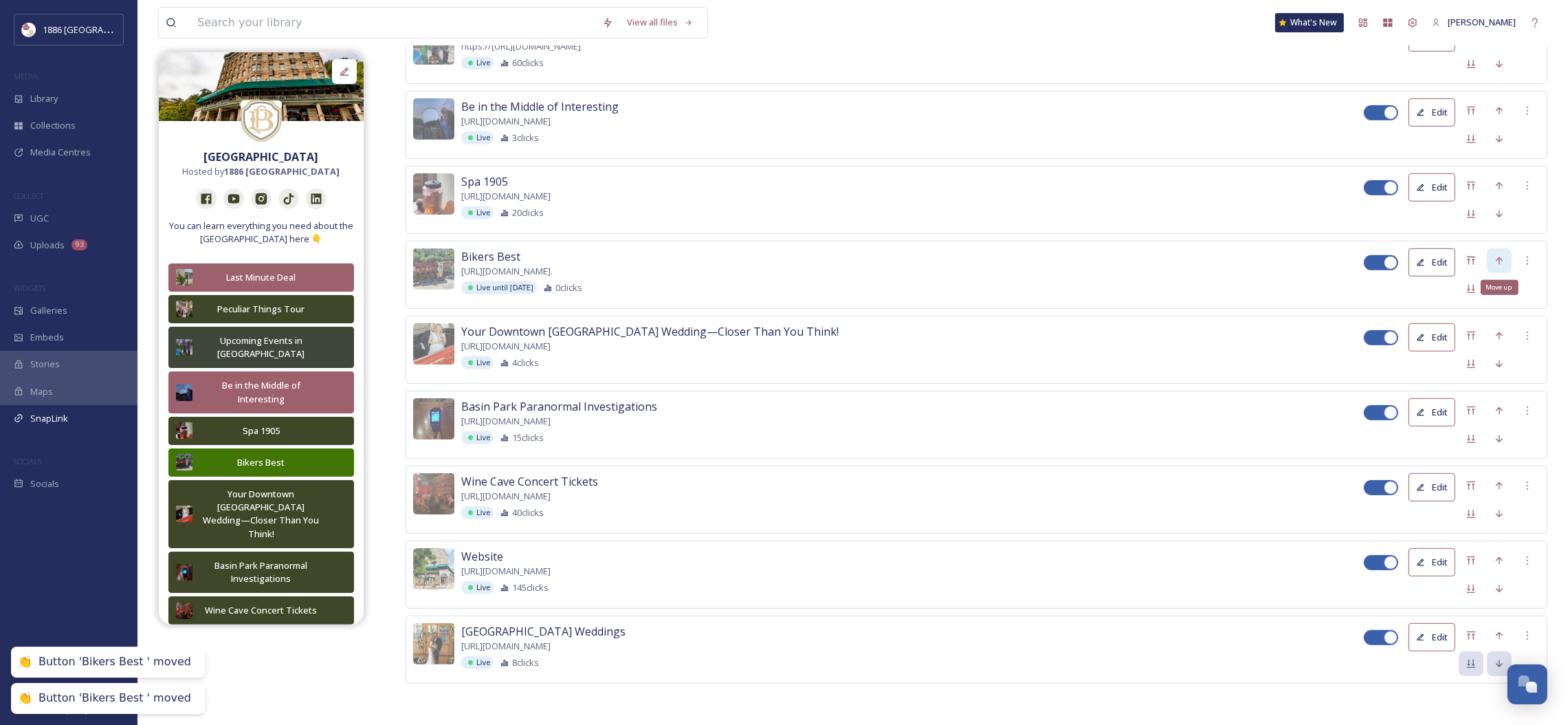
click at [1494, 260] on icon at bounding box center [1498, 260] width 11 height 11
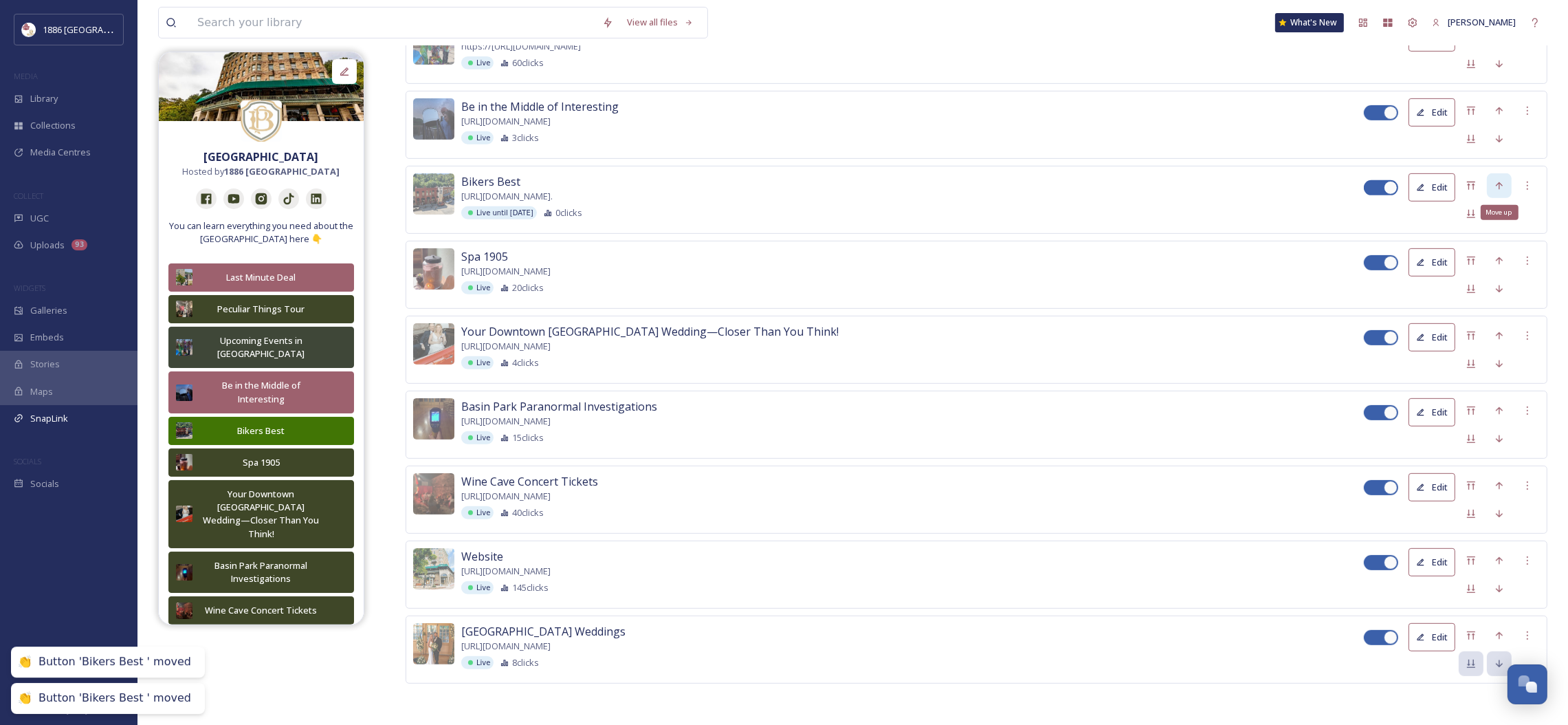
click at [1496, 181] on icon at bounding box center [1498, 185] width 11 height 11
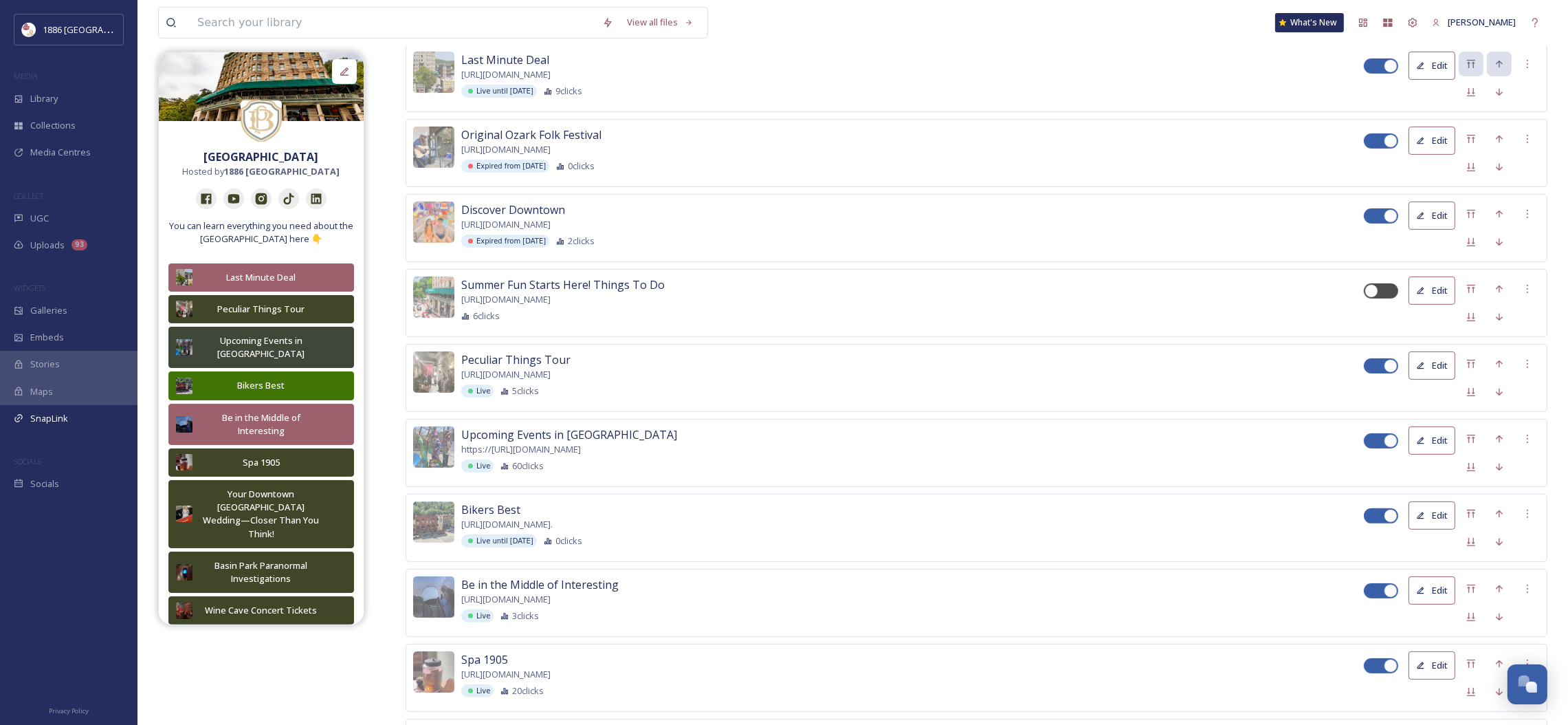
scroll to position [508, 0]
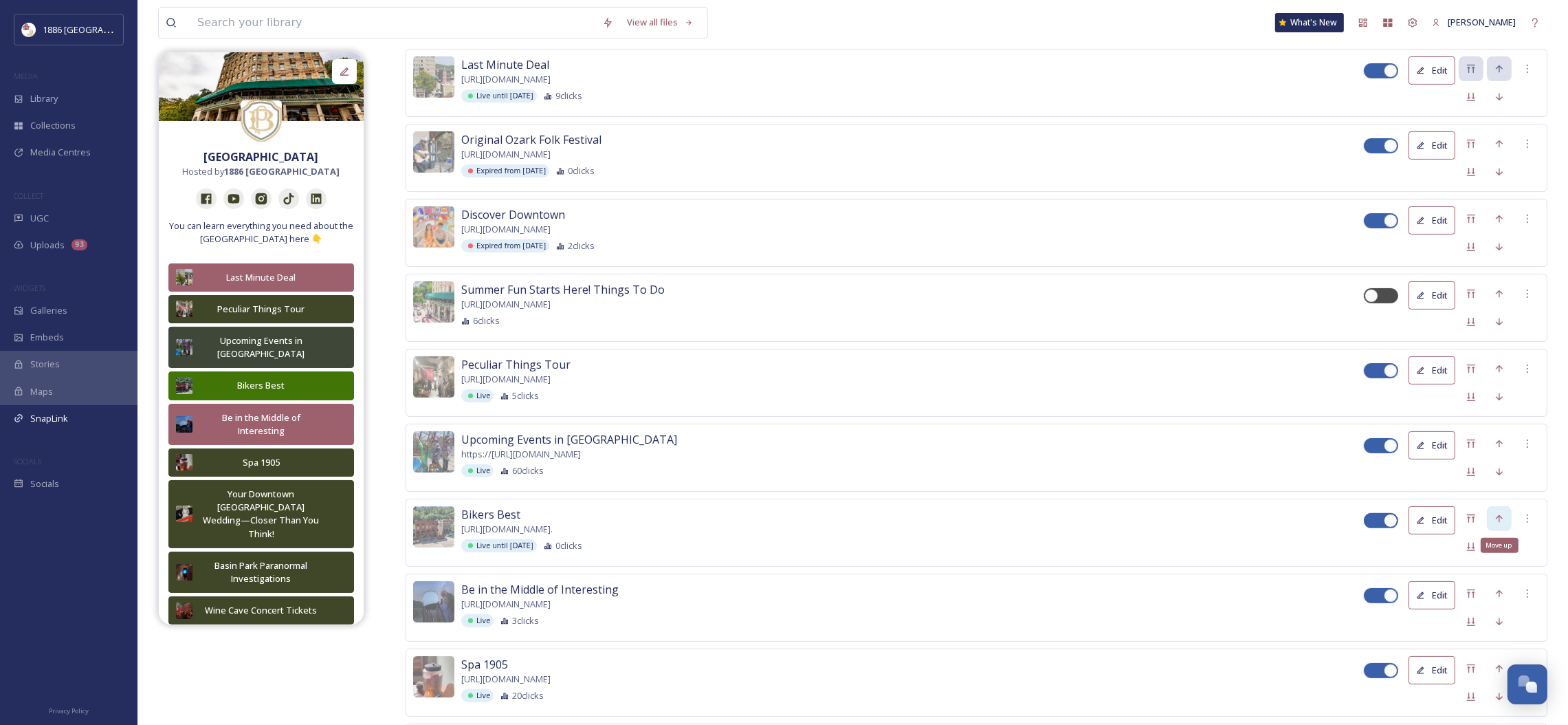
click at [1491, 519] on div "Move up" at bounding box center [1498, 518] width 25 height 25
click at [1496, 513] on icon at bounding box center [1498, 518] width 11 height 11
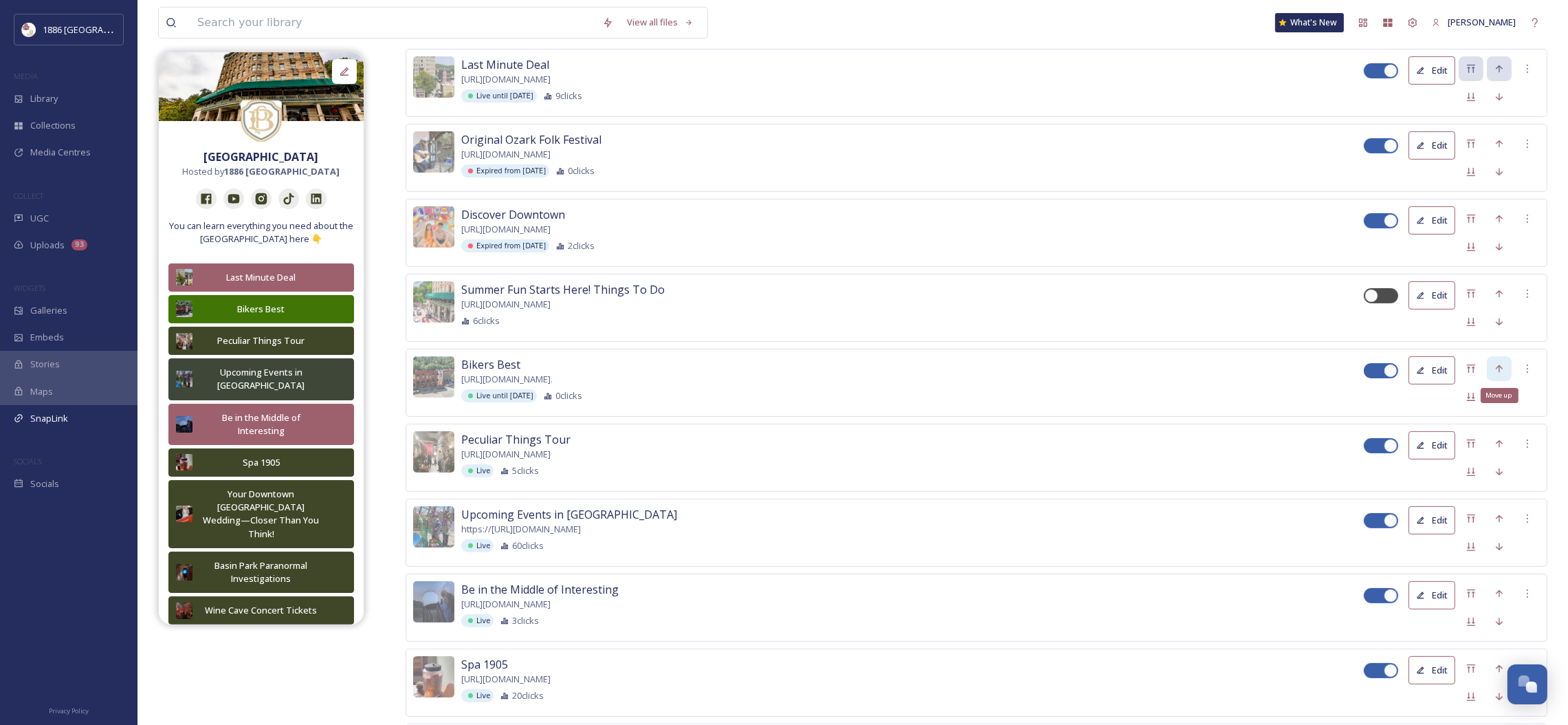
click at [1501, 371] on icon at bounding box center [1498, 368] width 7 height 8
